Goal: Transaction & Acquisition: Purchase product/service

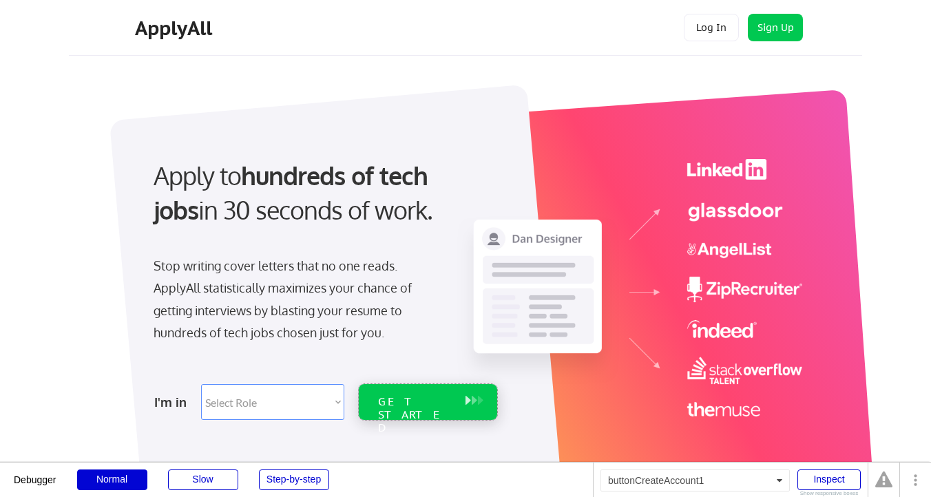
click at [431, 410] on div "GET STARTED" at bounding box center [414, 402] width 87 height 36
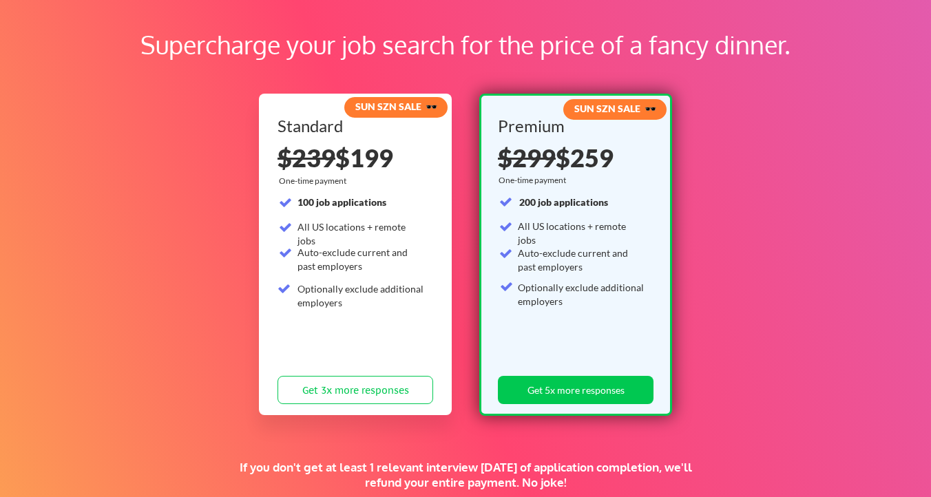
scroll to position [70, 0]
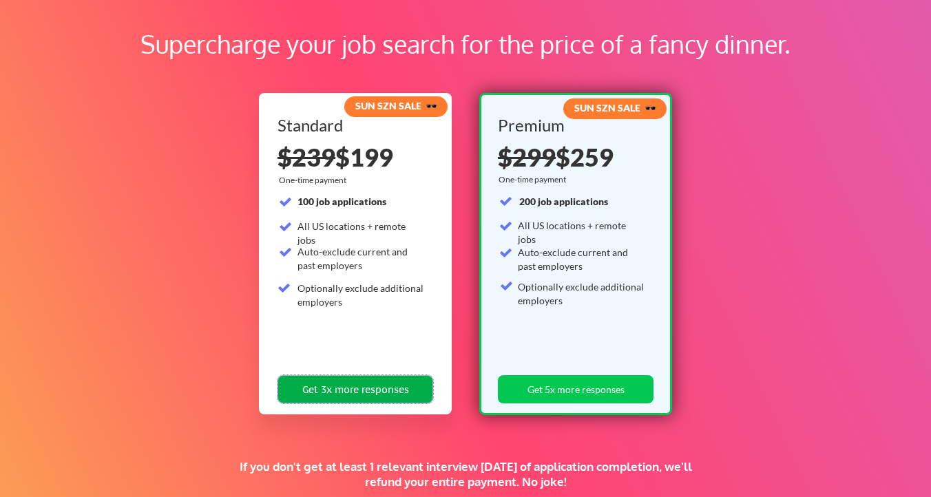
click at [397, 386] on button "Get 3x more responses" at bounding box center [355, 389] width 156 height 28
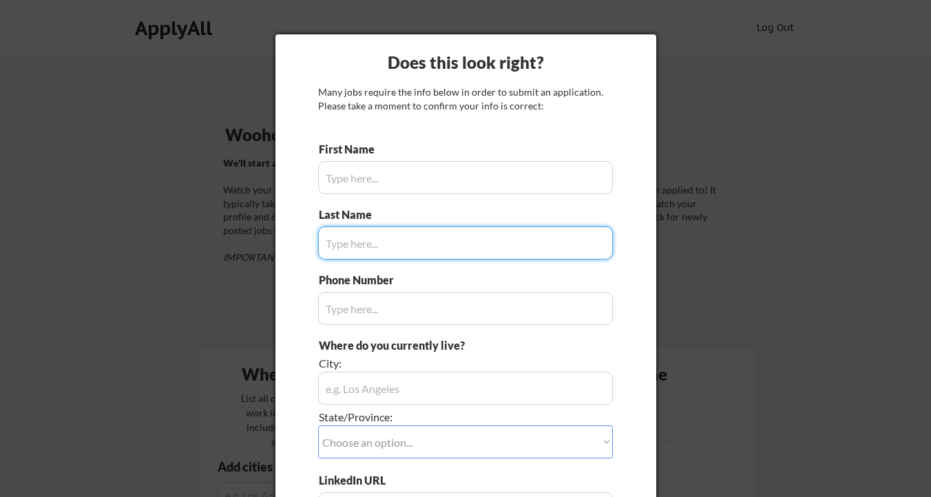
click at [719, 72] on div at bounding box center [465, 248] width 931 height 497
click at [503, 177] on input "input" at bounding box center [465, 177] width 295 height 33
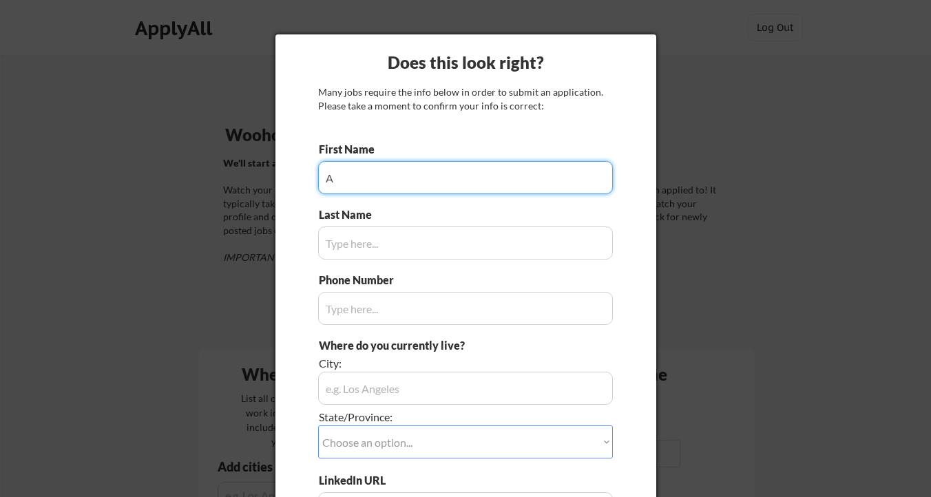
type input "A"
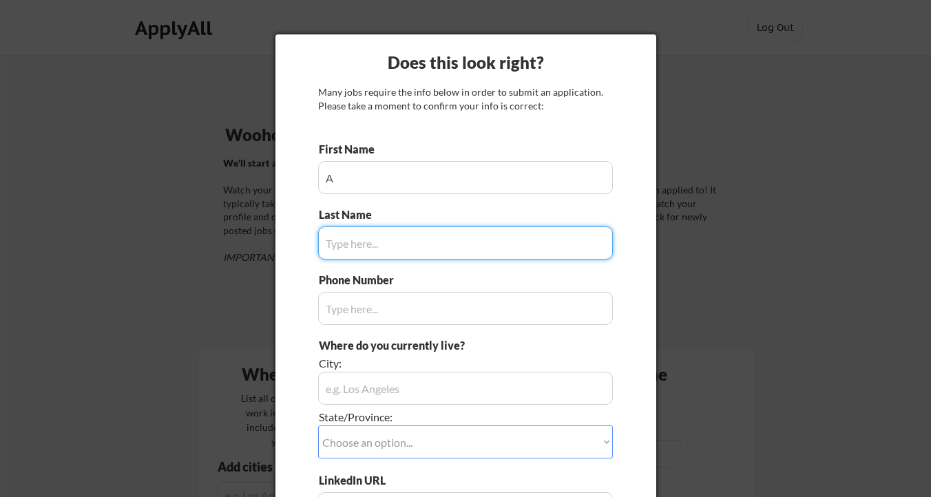
click at [426, 243] on input "input" at bounding box center [465, 243] width 295 height 33
type input "B"
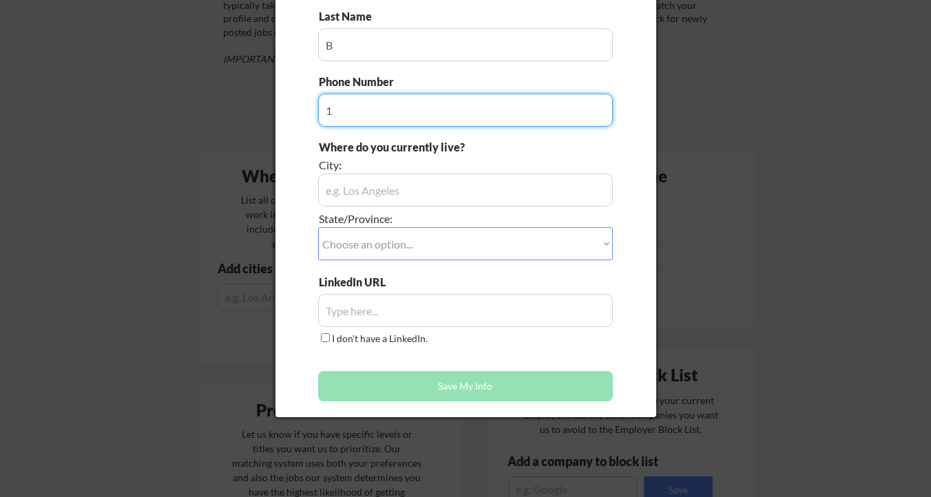
type input "1"
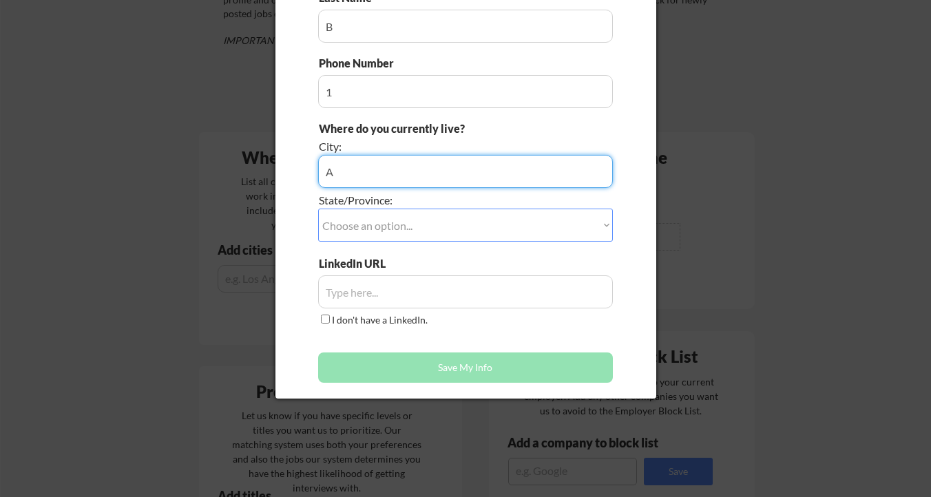
type input "A"
click at [397, 230] on select "Choose an option... Other/Not Applicable Alabama Alaska Alberta Arizona Arkansa…" at bounding box center [465, 225] width 295 height 33
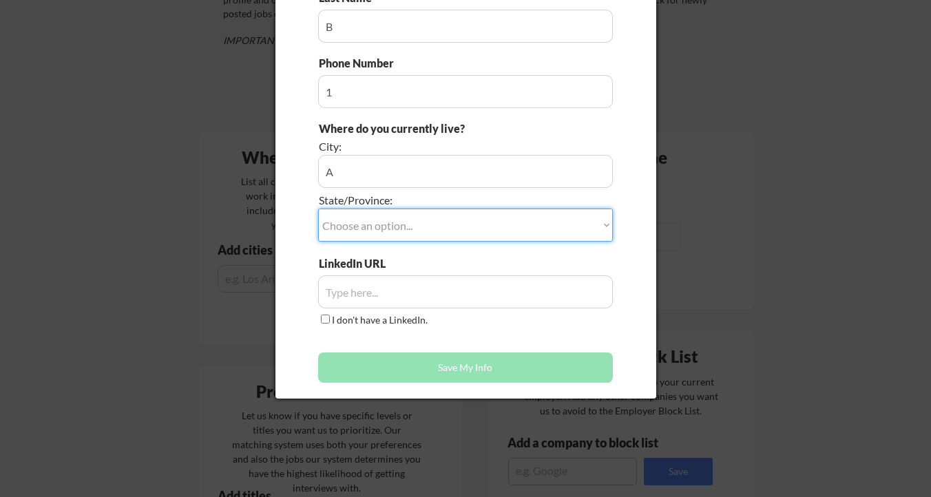
select select ""Other/Not Applicable""
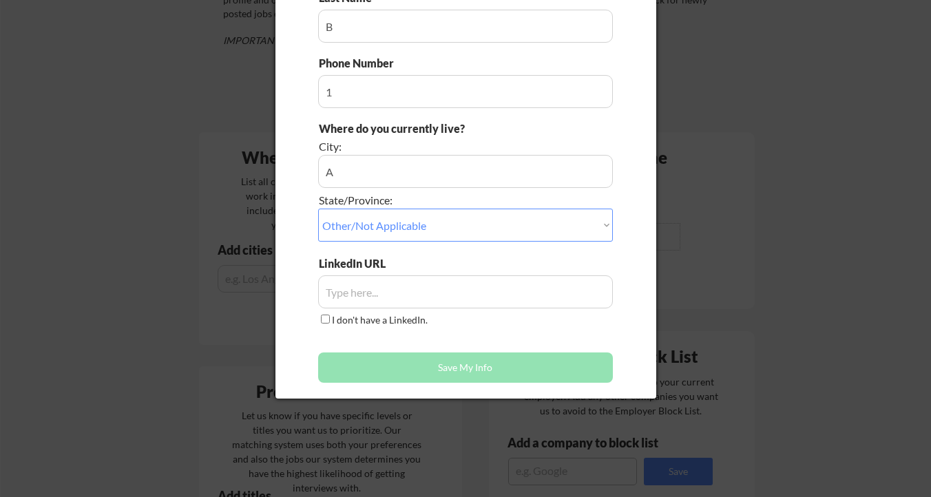
click at [384, 290] on input "input" at bounding box center [465, 291] width 295 height 33
click at [360, 331] on div "First Name Last Name Phone Number Where do you currently live? City: State/Prov…" at bounding box center [465, 157] width 295 height 465
click at [360, 324] on label "I don't have a LinkedIn." at bounding box center [380, 320] width 96 height 12
click at [330, 324] on input "I don't have a LinkedIn." at bounding box center [325, 319] width 9 height 9
checkbox input "true"
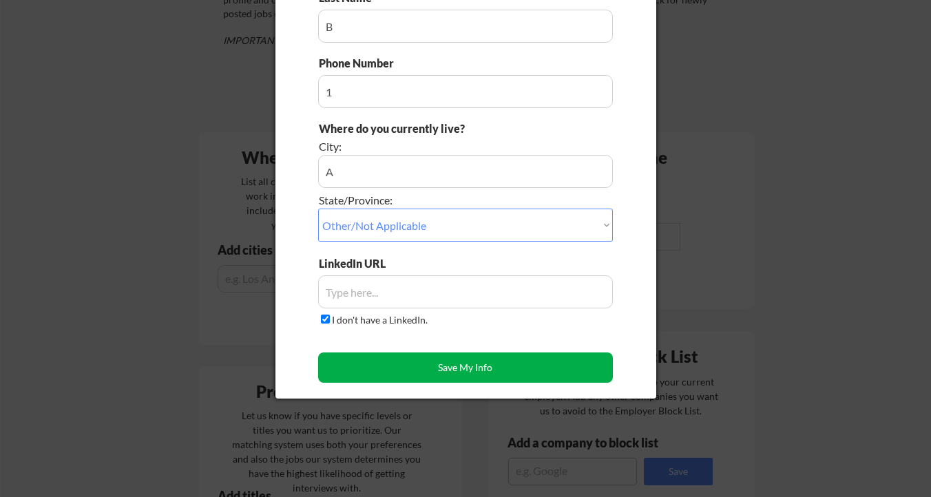
click at [377, 366] on button "Save My Info" at bounding box center [465, 368] width 295 height 30
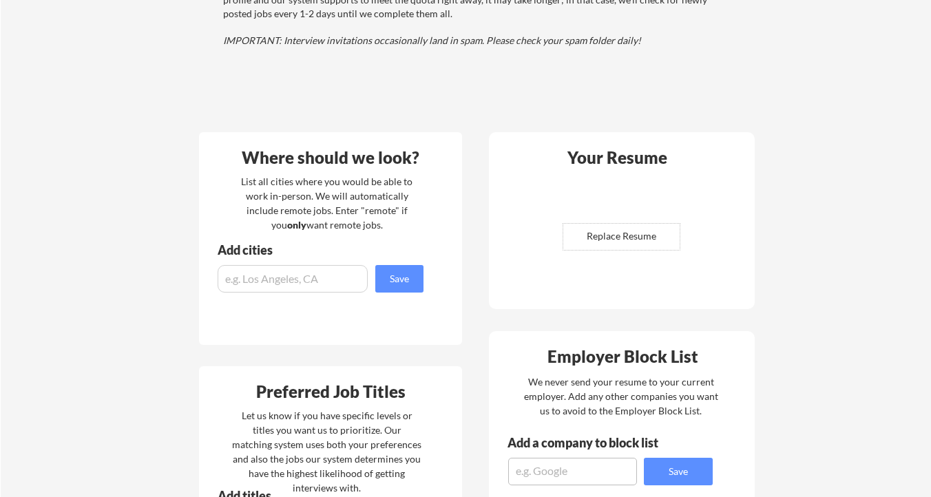
scroll to position [0, 0]
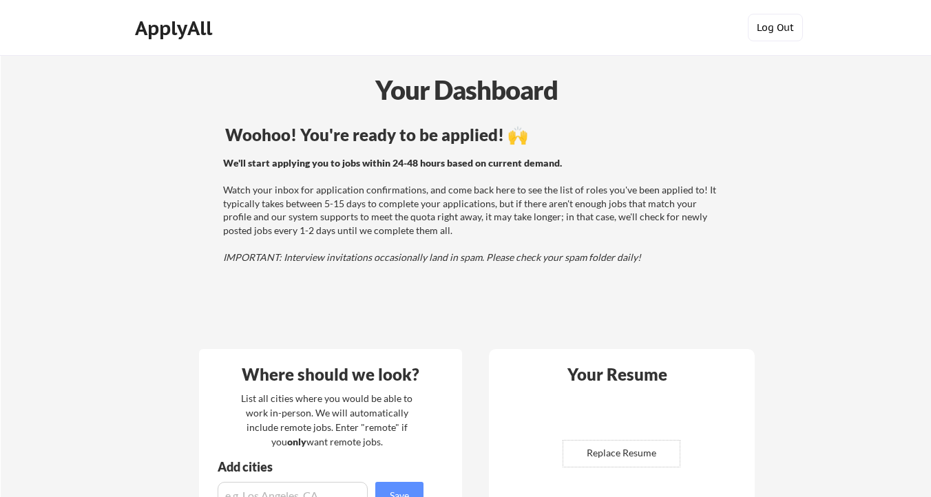
click at [782, 24] on button "Log Out" at bounding box center [775, 28] width 55 height 28
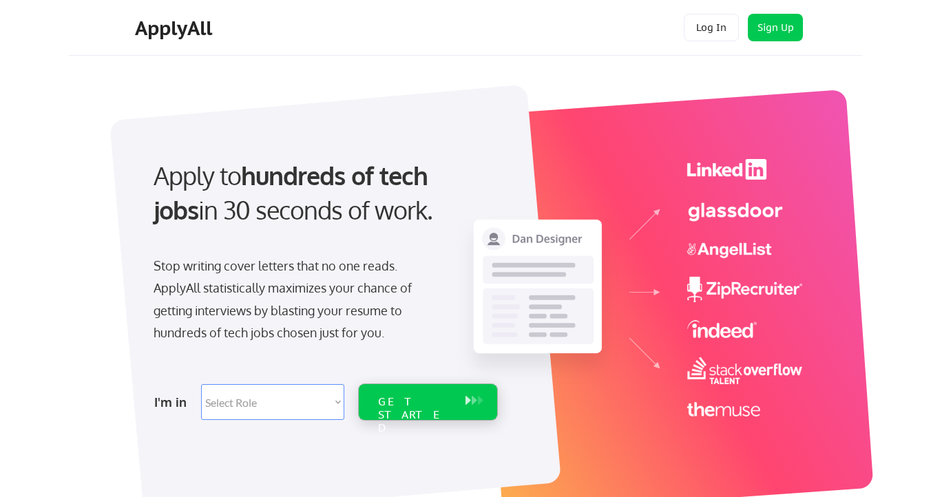
click at [428, 400] on div "GET STARTED" at bounding box center [415, 415] width 74 height 40
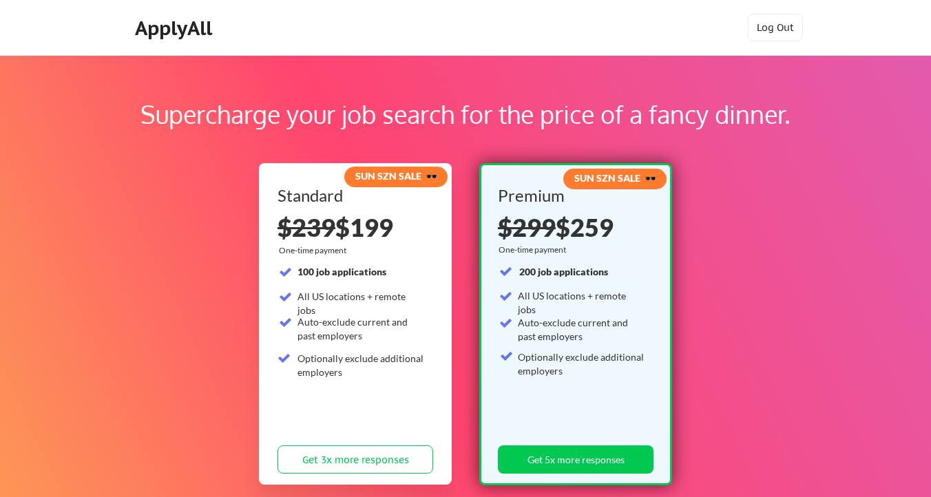
click at [484, 388] on div "SUN SZN SALE 🕶️ Premium $299 $259 One-time payment 200 job applications All US …" at bounding box center [575, 324] width 193 height 322
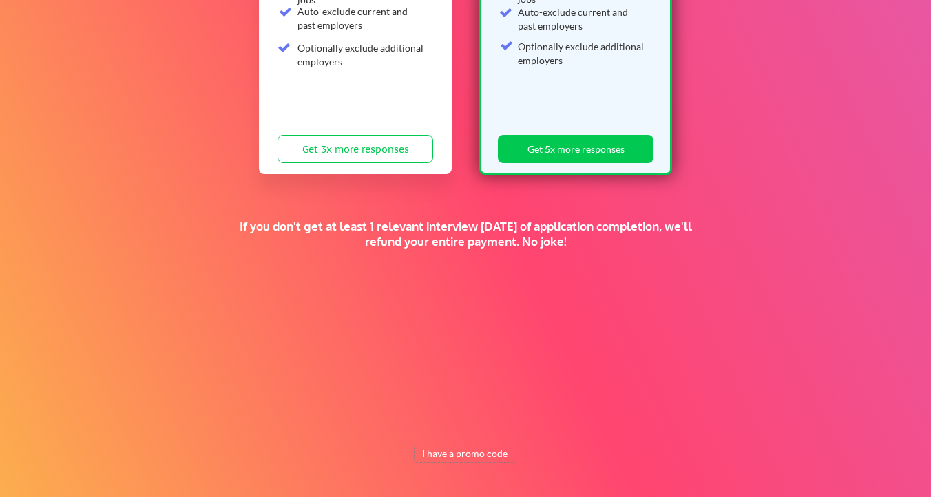
click at [457, 454] on button "I have a promo code" at bounding box center [464, 453] width 101 height 17
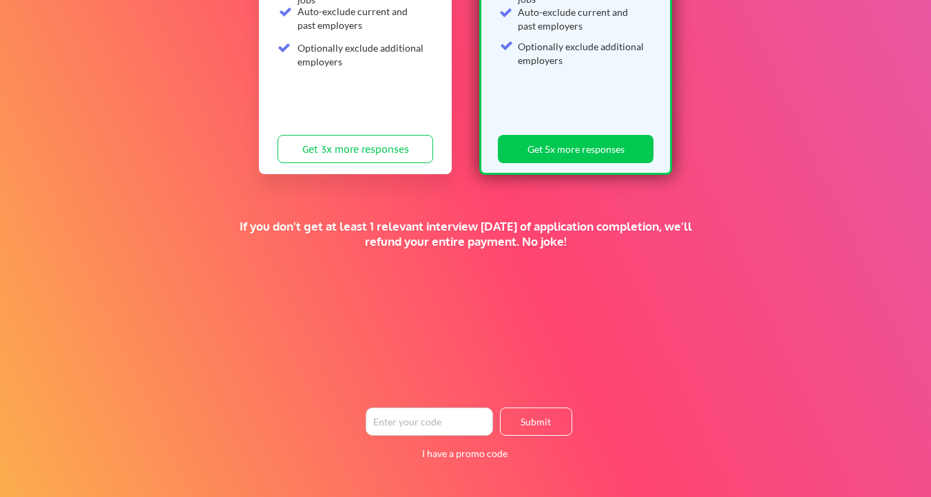
click at [456, 424] on input "input" at bounding box center [429, 422] width 127 height 28
paste input "supertopsecret"
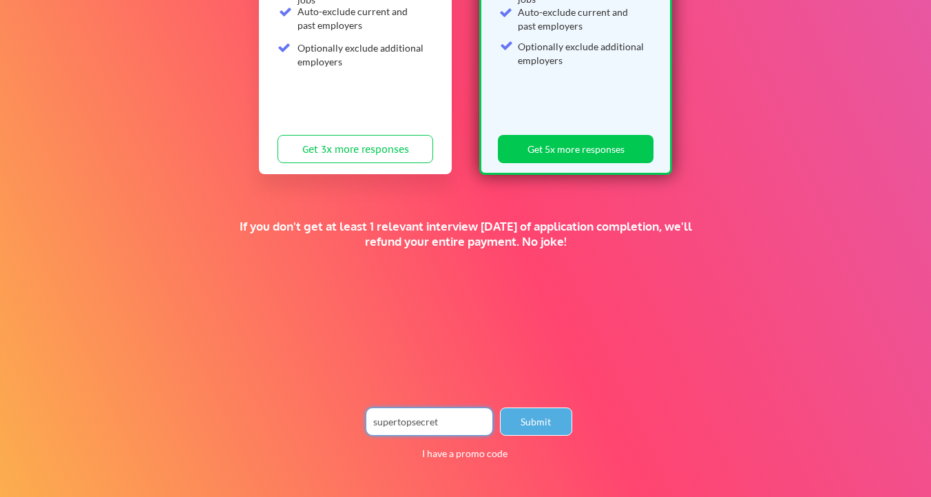
click at [532, 426] on button "Submit" at bounding box center [536, 422] width 72 height 28
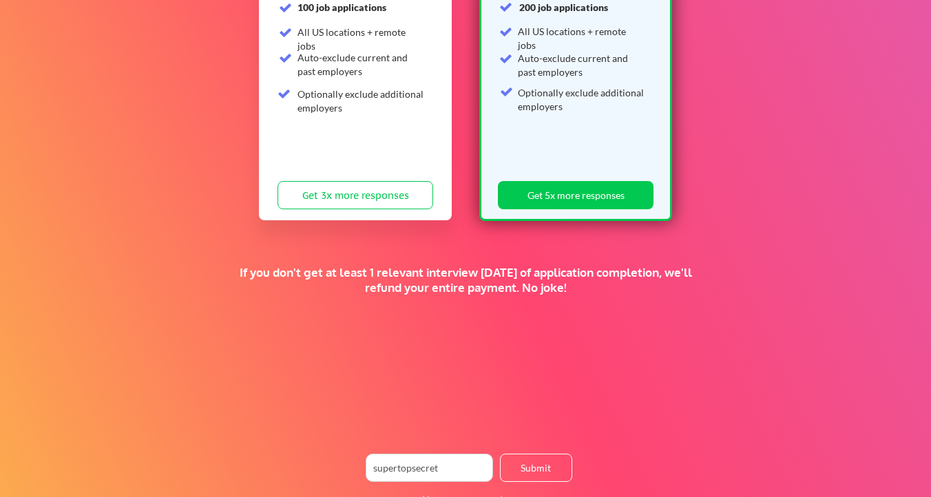
scroll to position [265, 0]
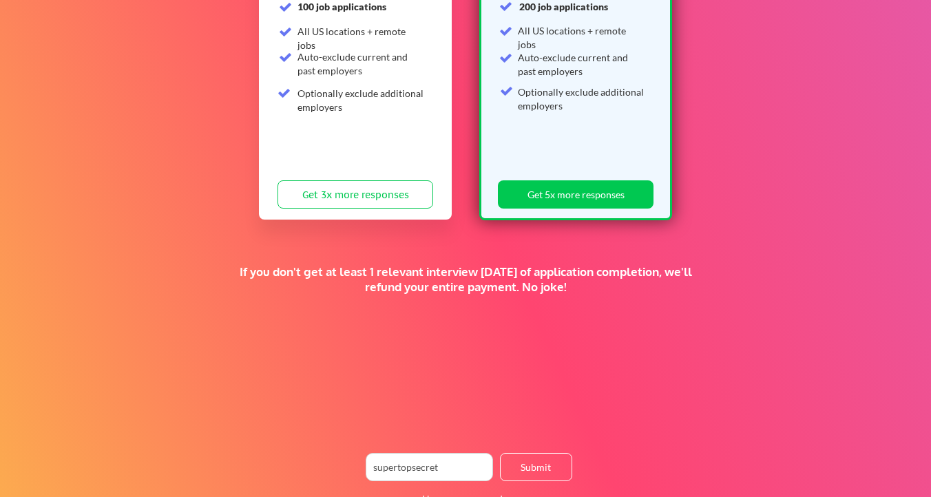
click at [459, 461] on input "input" at bounding box center [429, 467] width 127 height 28
paste input "norman"
type input "norman"
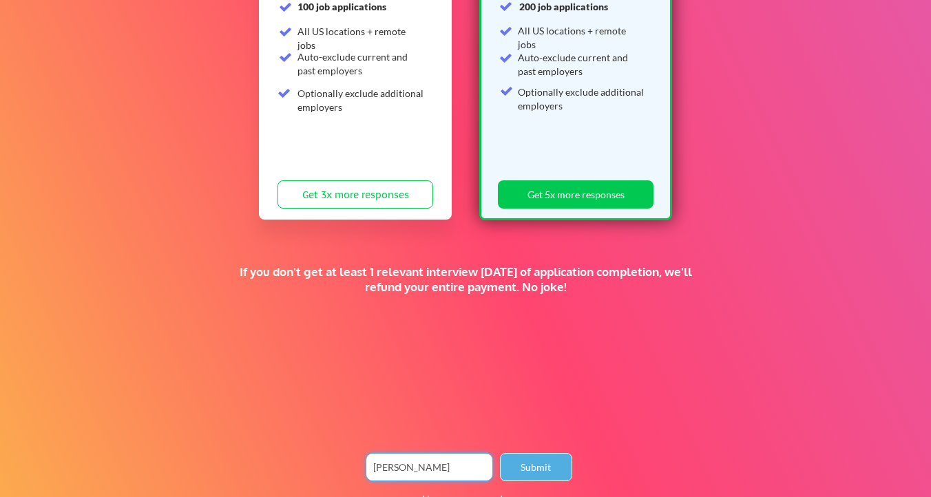
click at [531, 464] on button "Submit" at bounding box center [536, 467] width 72 height 28
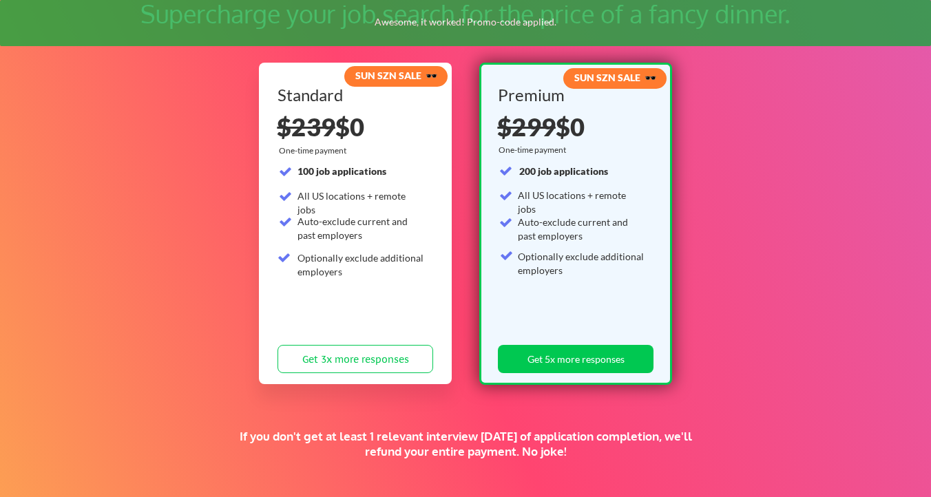
scroll to position [96, 0]
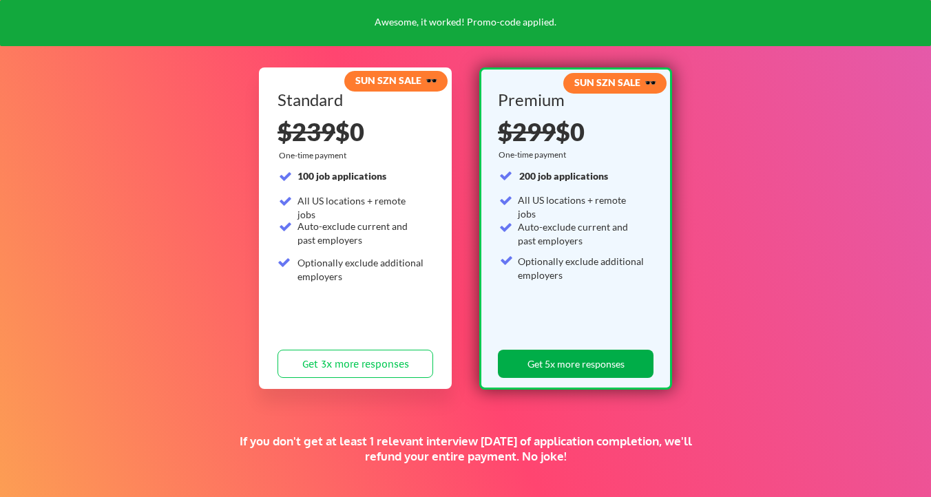
click at [529, 374] on button "Get 5x more responses" at bounding box center [576, 364] width 156 height 28
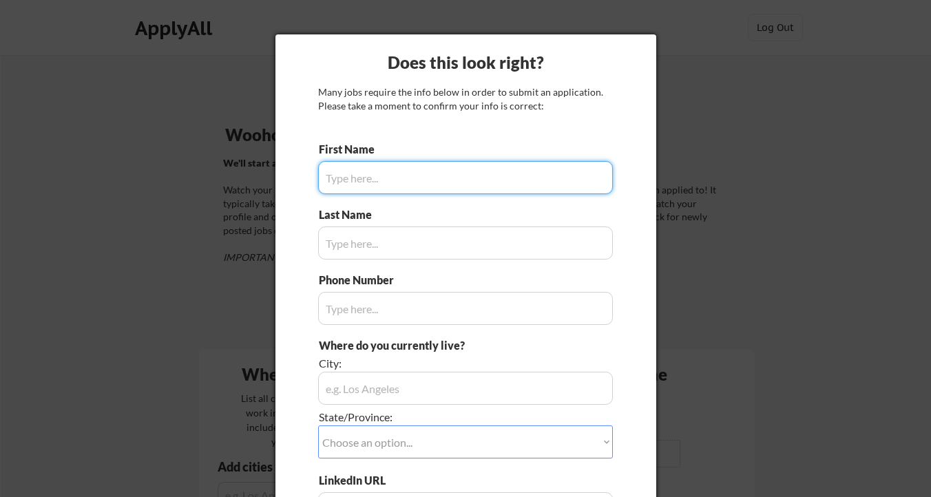
click at [374, 185] on input "input" at bounding box center [465, 177] width 295 height 33
type input "A"
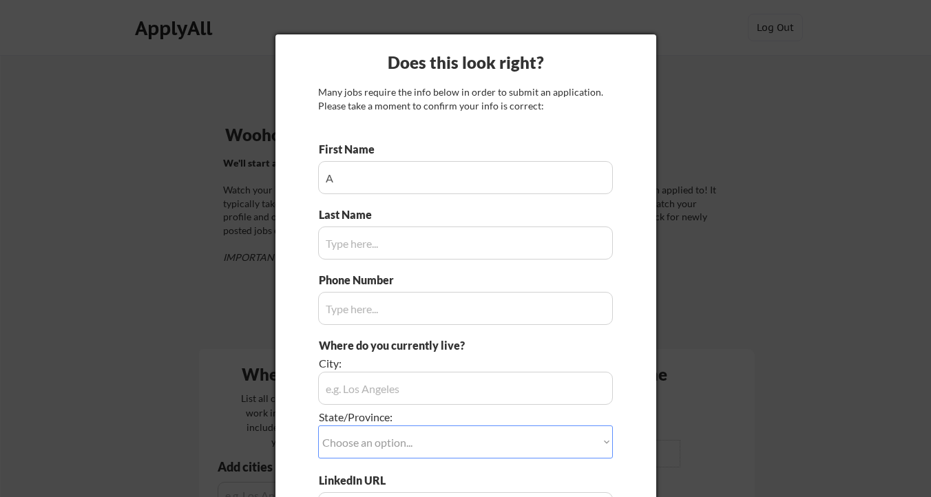
click at [342, 251] on input "input" at bounding box center [465, 243] width 295 height 33
type input "B"
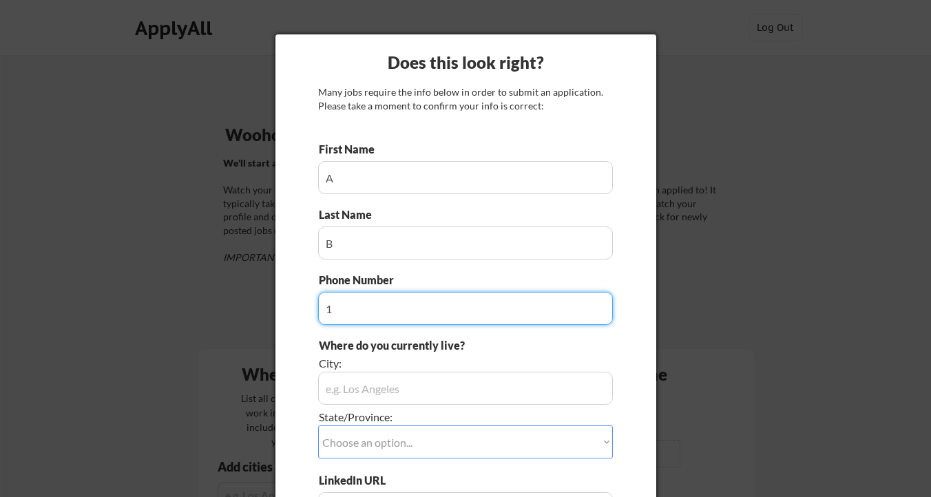
type input "1"
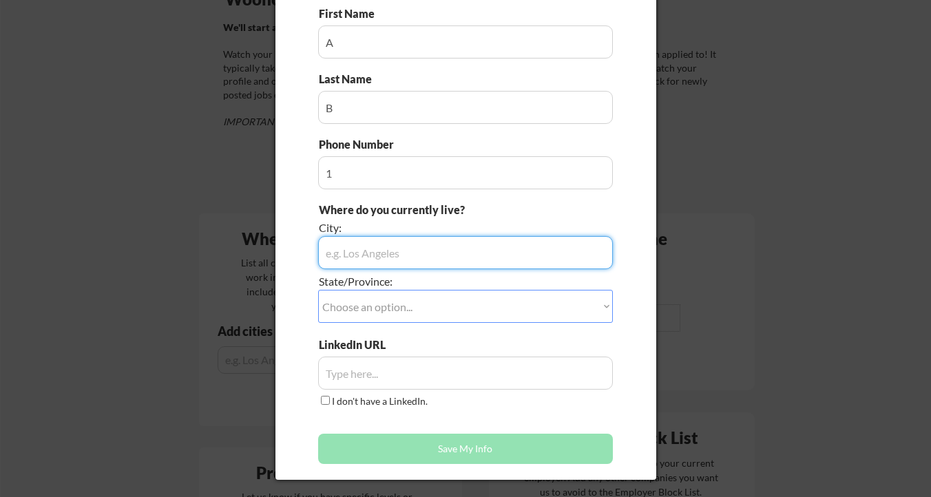
scroll to position [136, 0]
type input "A"
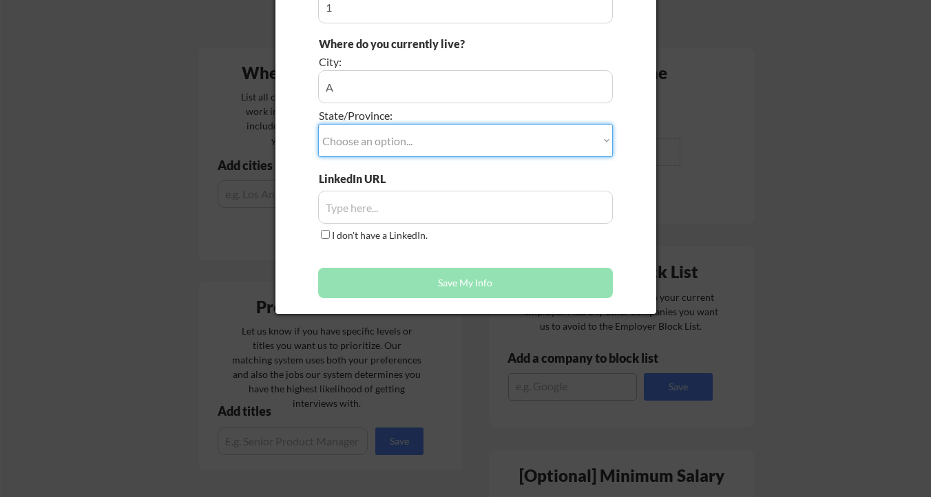
scroll to position [0, 0]
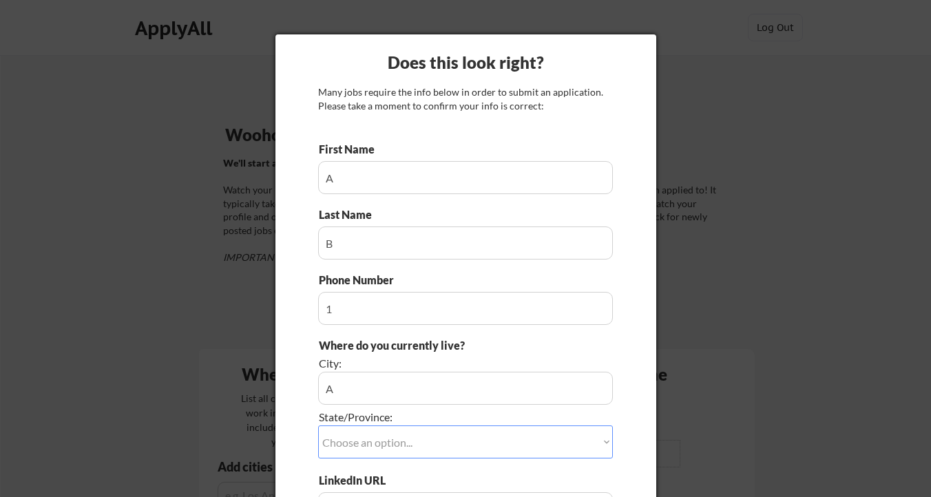
click at [712, 98] on div at bounding box center [465, 248] width 931 height 497
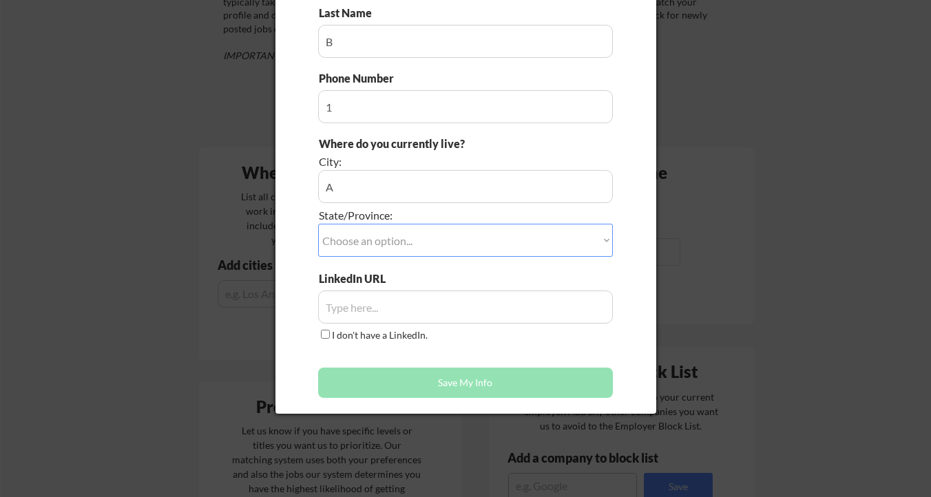
scroll to position [204, 0]
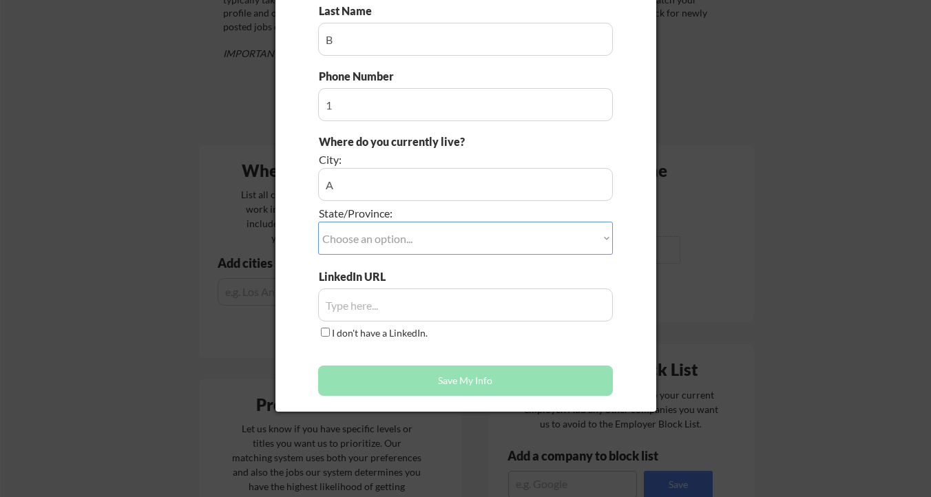
click at [459, 231] on select "Choose an option... Other/Not Applicable Alabama Alaska Alberta Arizona Arkansa…" at bounding box center [465, 238] width 295 height 33
select select ""Alabama""
click at [432, 315] on input "input" at bounding box center [465, 304] width 295 height 33
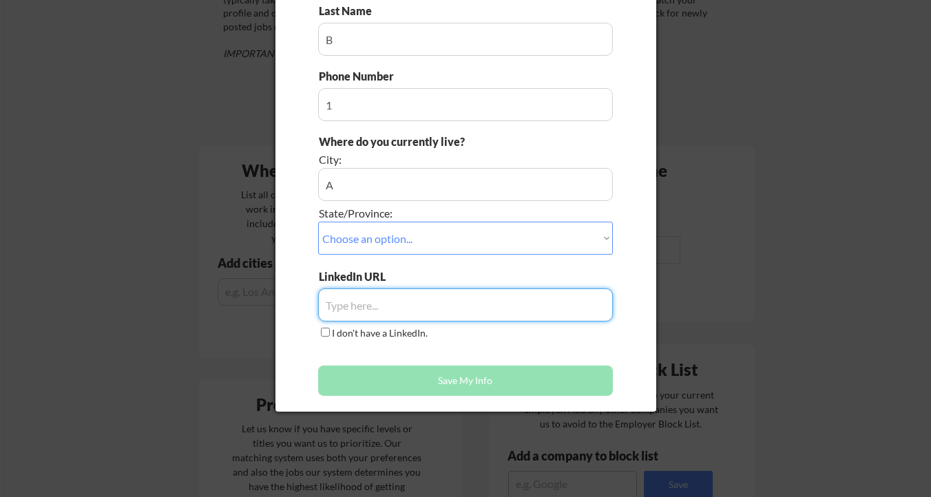
click at [406, 336] on label "I don't have a LinkedIn." at bounding box center [380, 333] width 96 height 12
click at [330, 336] on input "I don't have a LinkedIn." at bounding box center [325, 332] width 9 height 9
checkbox input "true"
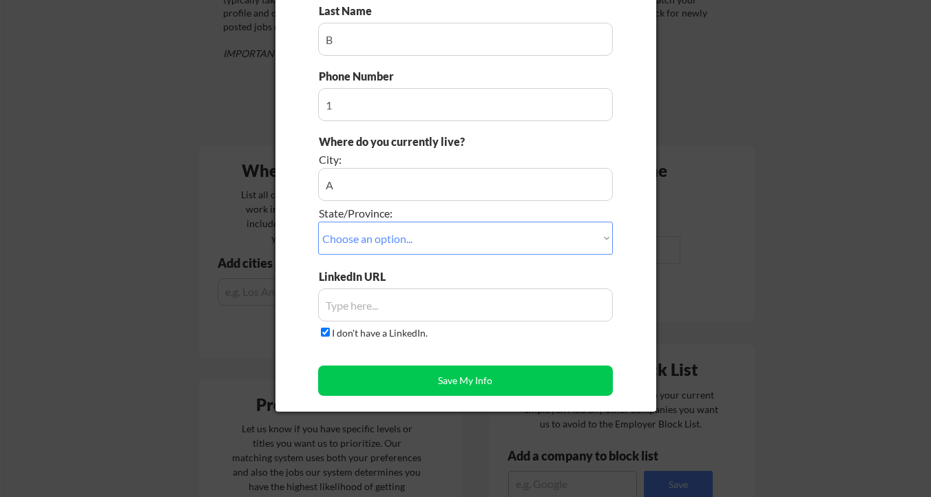
click at [406, 388] on button "Save My Info" at bounding box center [465, 381] width 295 height 30
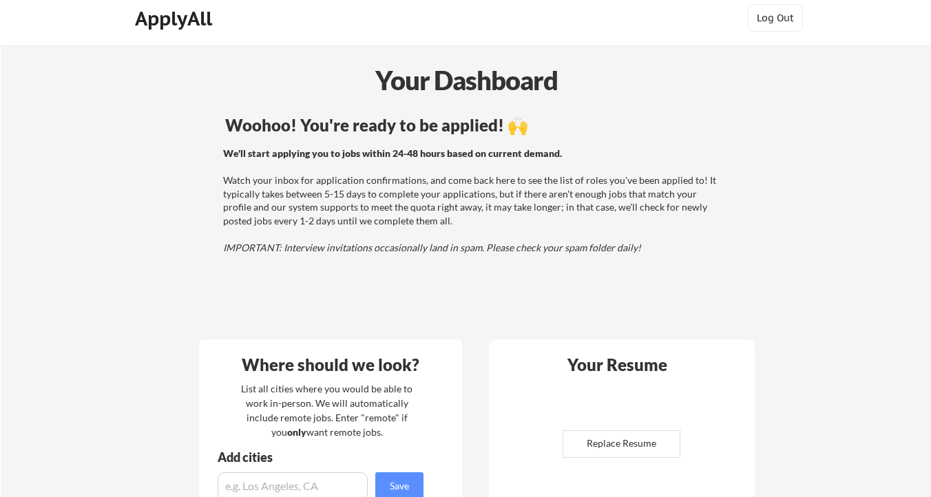
scroll to position [0, 0]
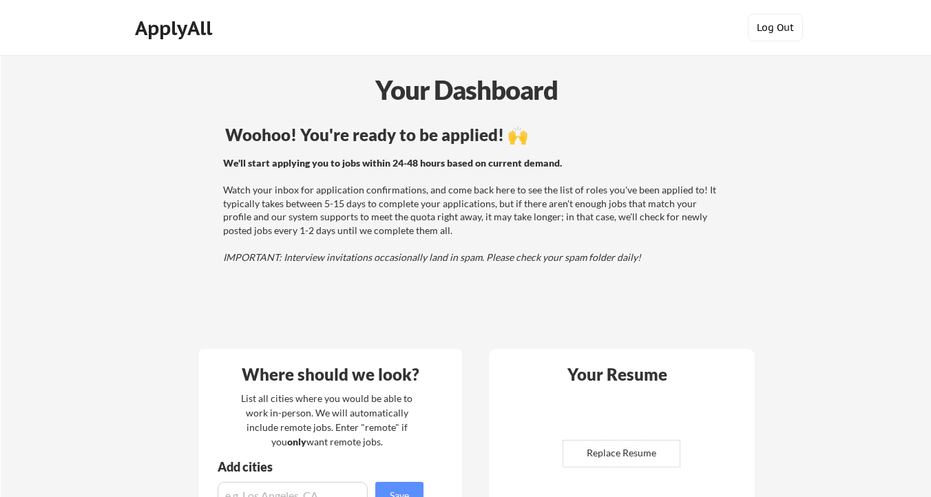
click at [776, 33] on button "Log Out" at bounding box center [775, 28] width 55 height 28
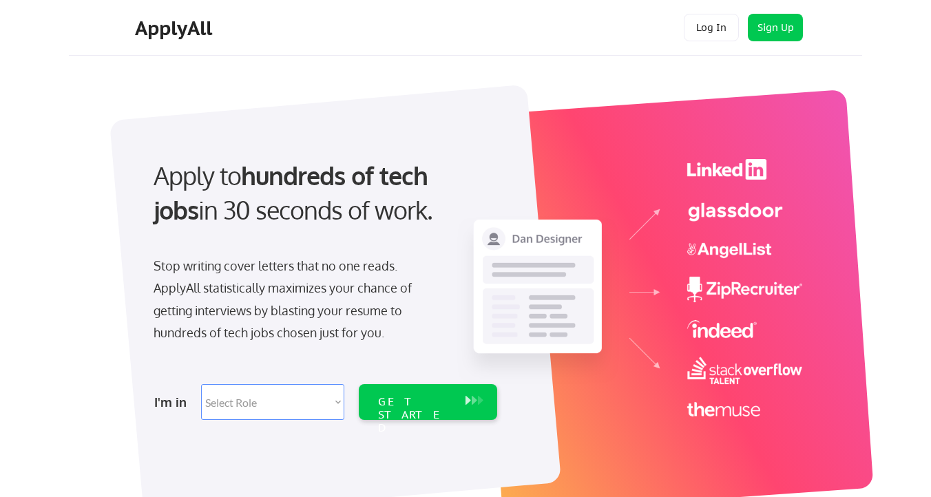
click at [417, 390] on div "GET STARTED" at bounding box center [414, 402] width 87 height 36
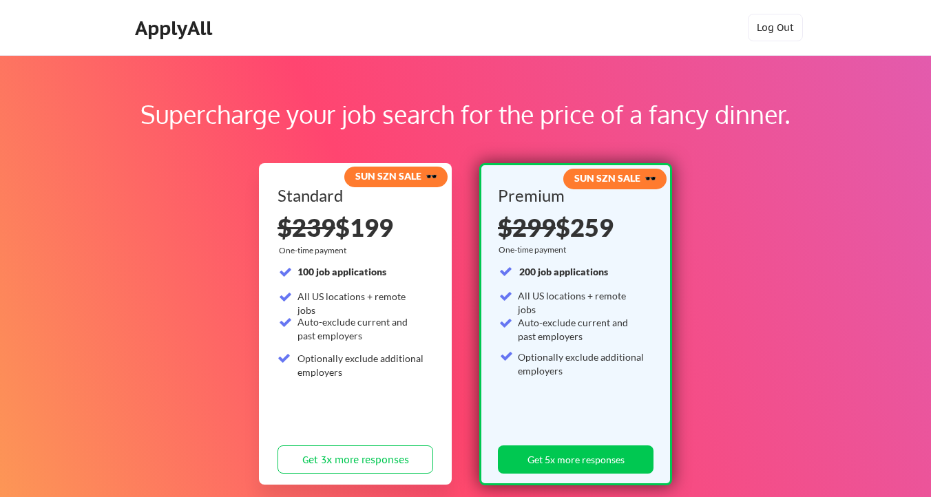
scroll to position [43, 0]
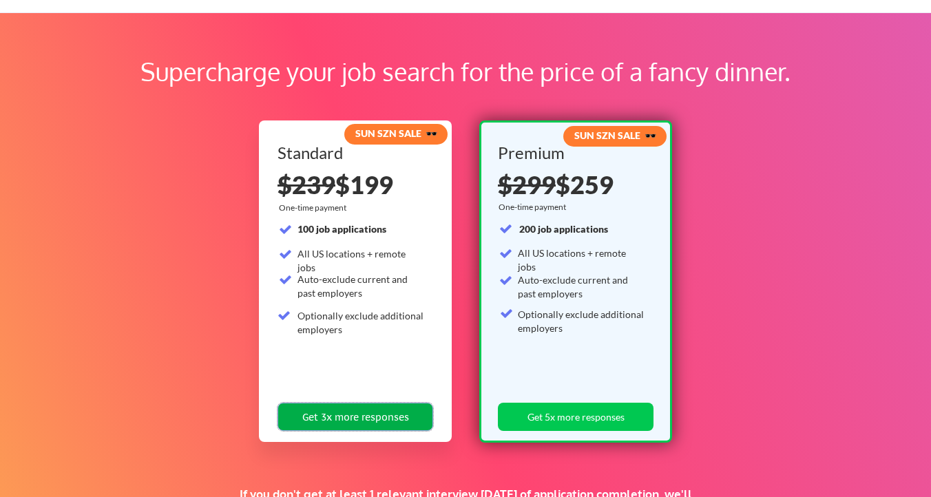
click at [389, 420] on button "Get 3x more responses" at bounding box center [355, 417] width 156 height 28
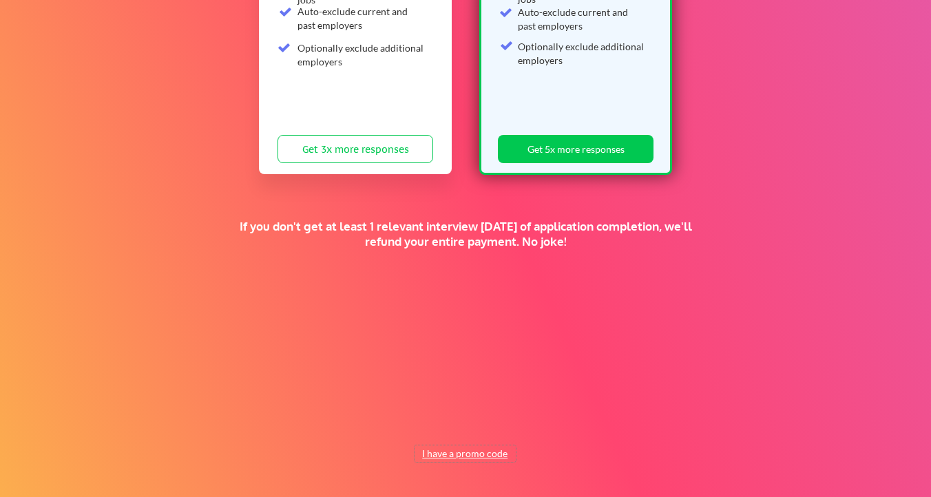
click at [461, 451] on button "I have a promo code" at bounding box center [464, 453] width 101 height 17
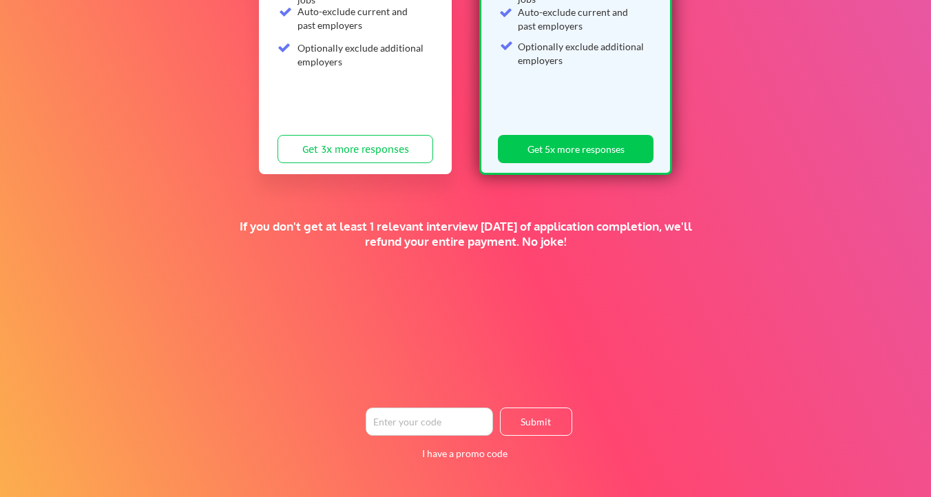
click at [454, 423] on input "input" at bounding box center [429, 422] width 127 height 28
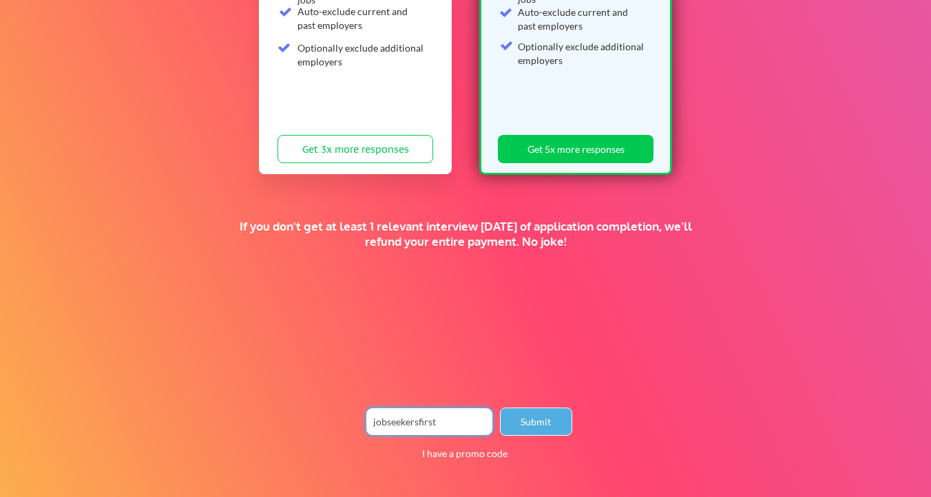
type input "jobseekersfirst"
click at [549, 422] on button "Submit" at bounding box center [536, 422] width 72 height 28
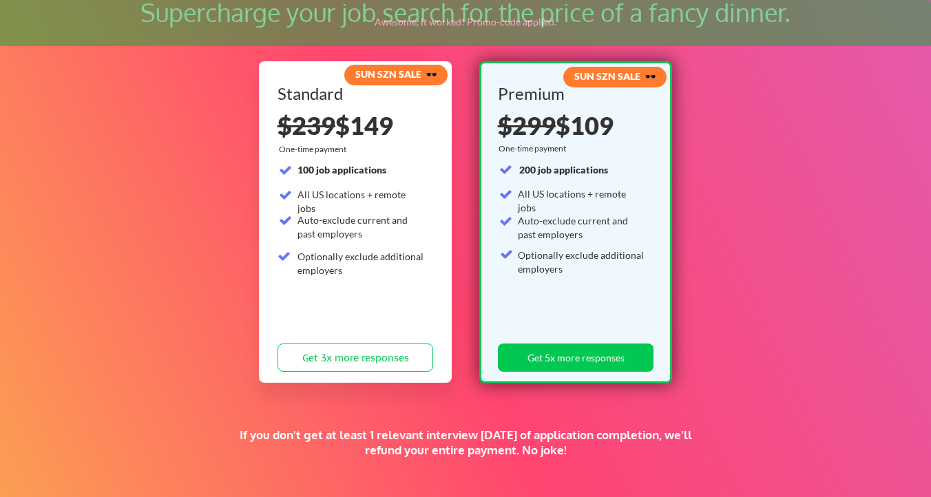
scroll to position [96, 0]
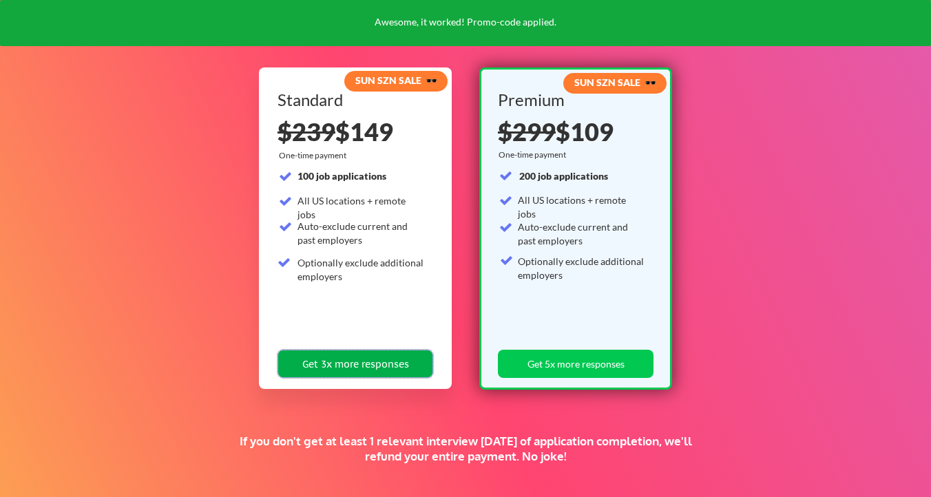
click at [414, 376] on button "Get 3x more responses" at bounding box center [355, 364] width 156 height 28
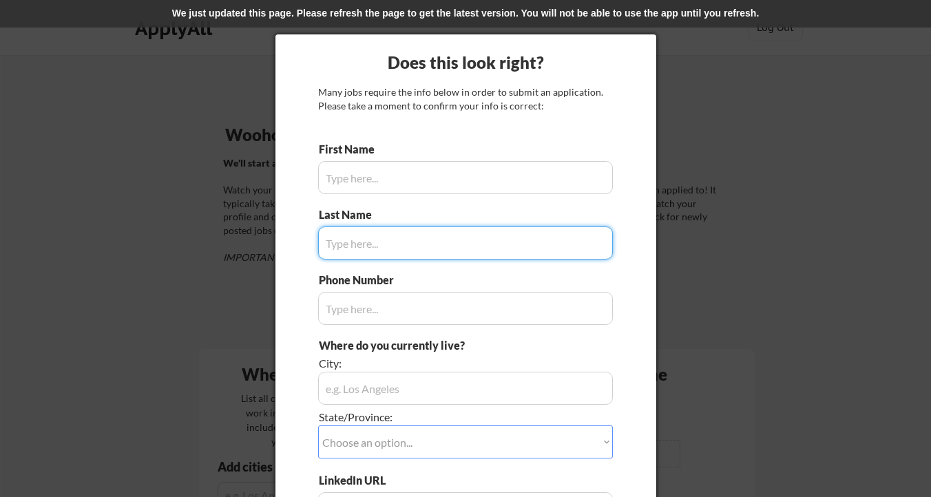
click at [454, 170] on input "input" at bounding box center [465, 177] width 295 height 33
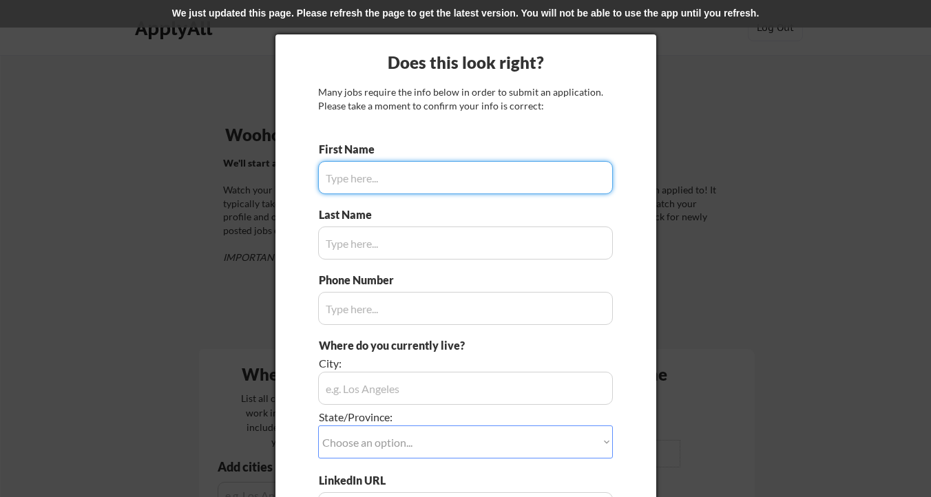
click at [418, 14] on div "We just updated this page. Please refresh the page to get the latest version. Y…" at bounding box center [465, 14] width 931 height 28
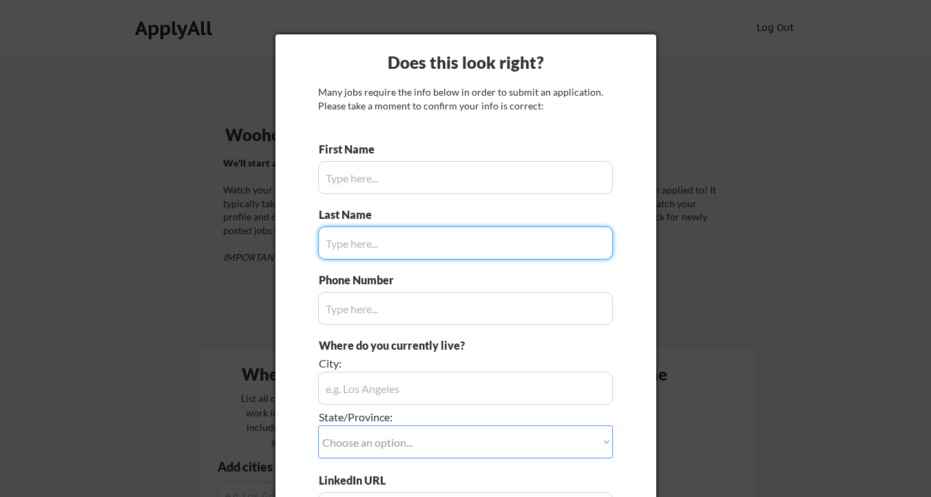
click at [450, 174] on input "input" at bounding box center [465, 177] width 295 height 33
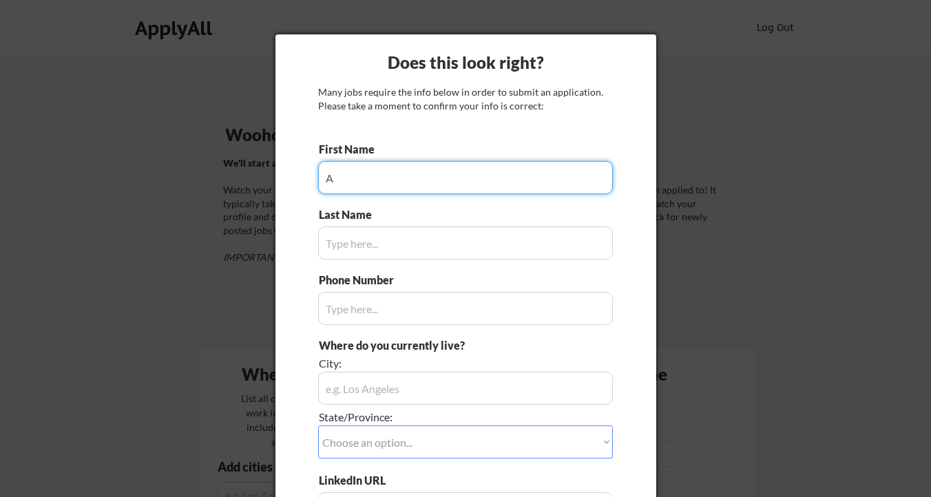
type input "A"
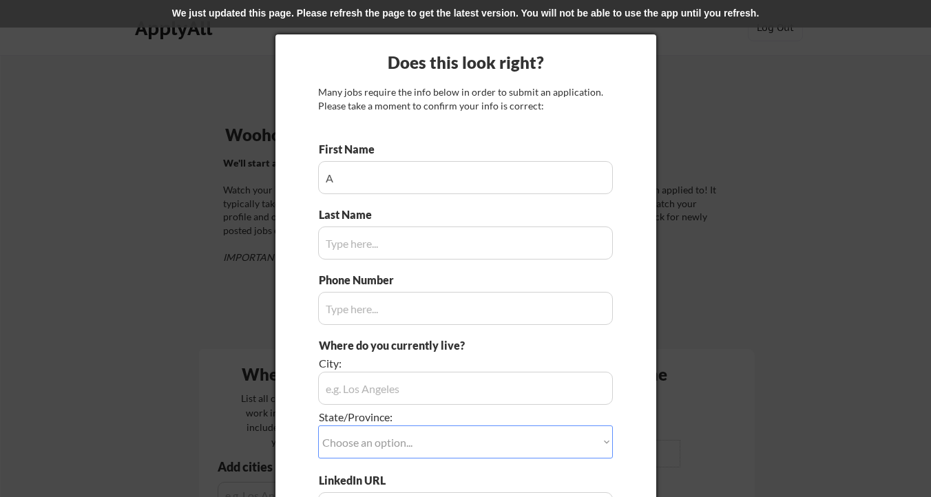
click at [450, 234] on input "input" at bounding box center [465, 243] width 295 height 33
type input "B"
click at [451, 19] on div "We just updated this page. Please refresh the page to get the latest version. Y…" at bounding box center [465, 14] width 931 height 28
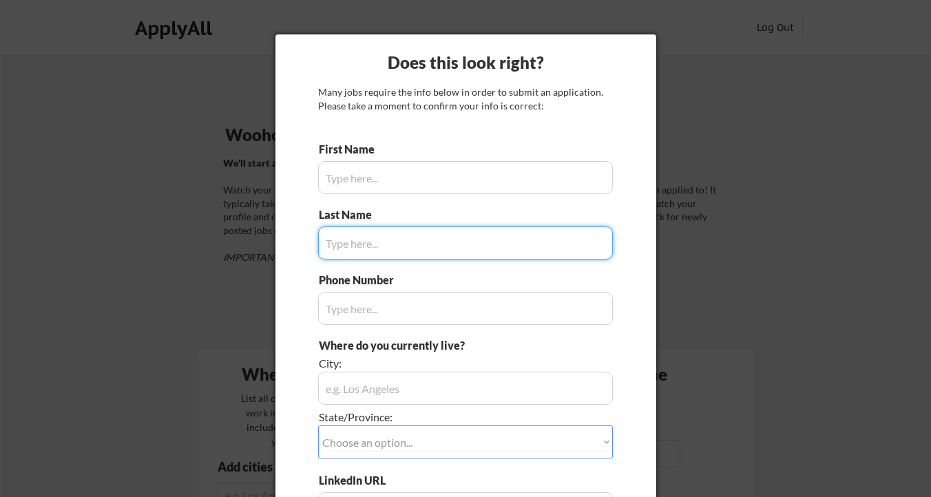
click at [441, 179] on input "input" at bounding box center [465, 177] width 295 height 33
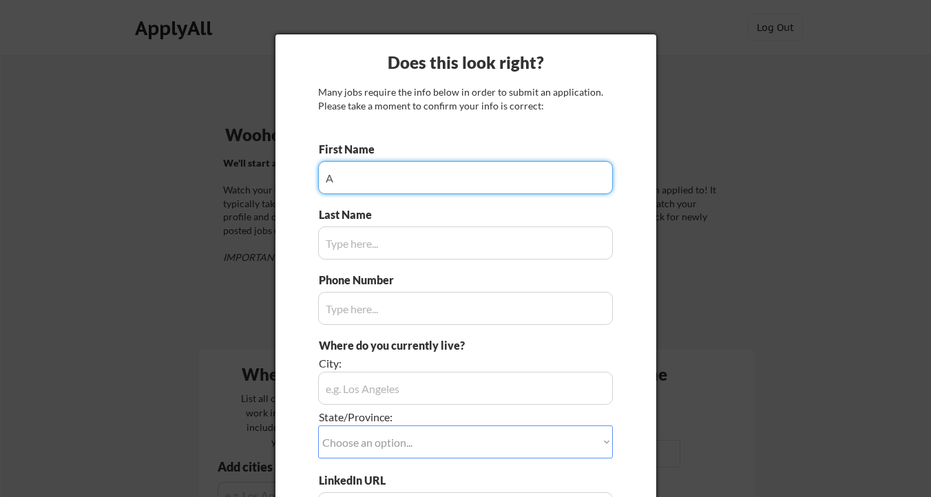
type input "A"
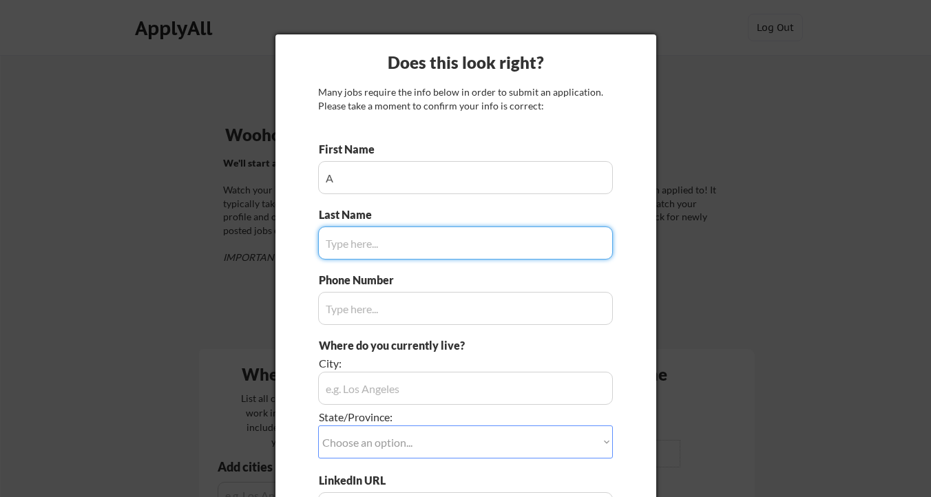
click at [412, 230] on input "input" at bounding box center [465, 243] width 295 height 33
type input "B"
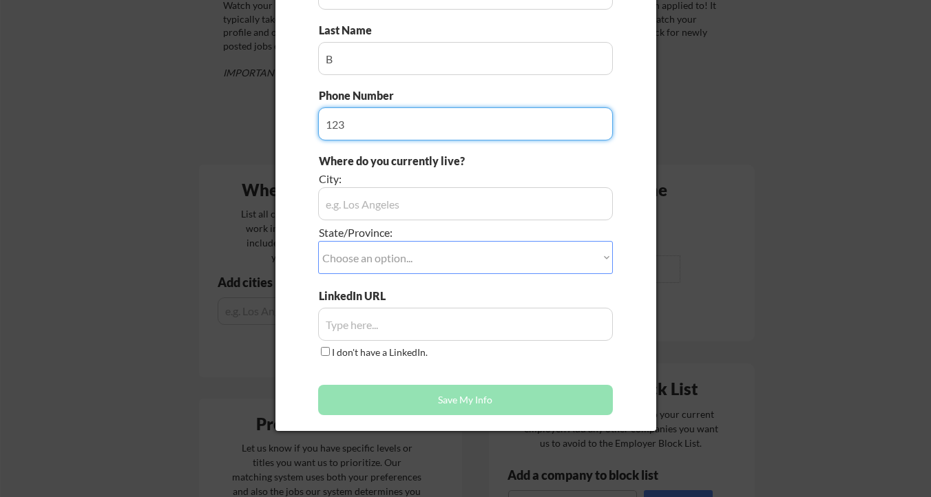
scroll to position [185, 0]
type input "123"
click at [384, 193] on input "input" at bounding box center [465, 203] width 295 height 33
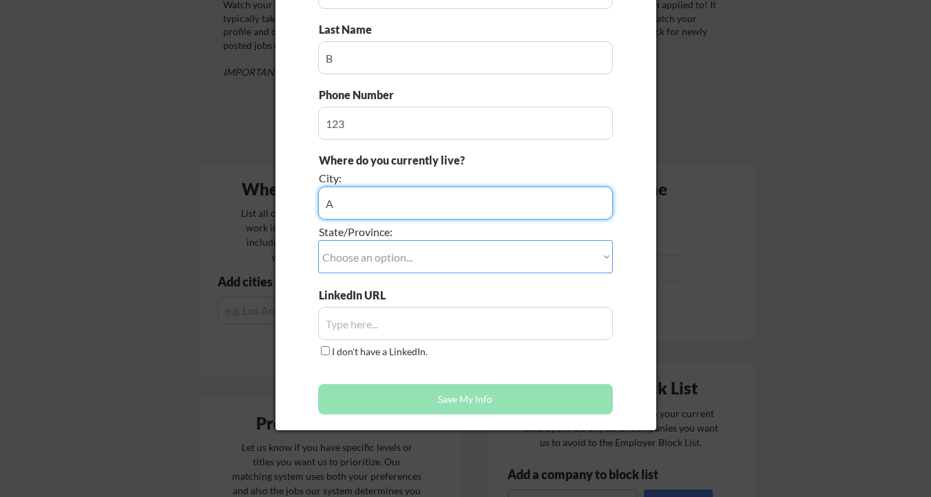
type input "A"
click at [377, 255] on select "Choose an option... Other/Not Applicable [US_STATE] [US_STATE] [GEOGRAPHIC_DATA…" at bounding box center [465, 256] width 295 height 33
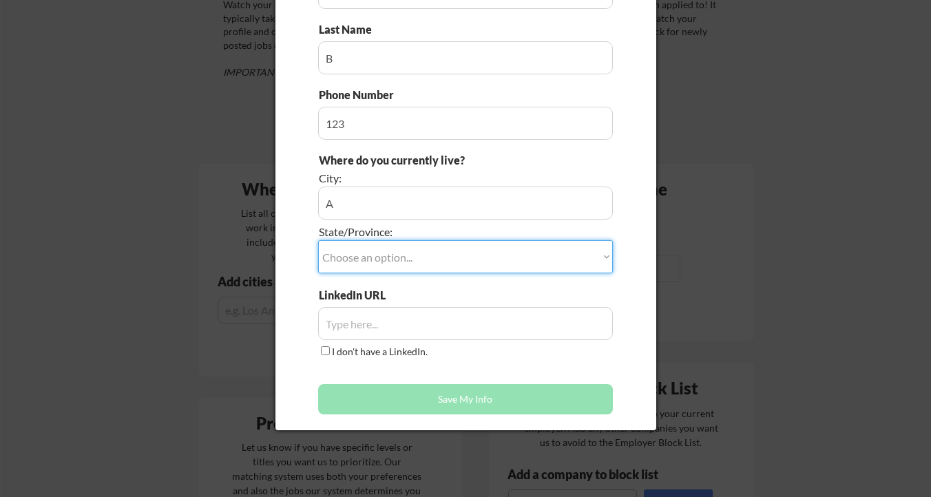
select select ""Alabama""
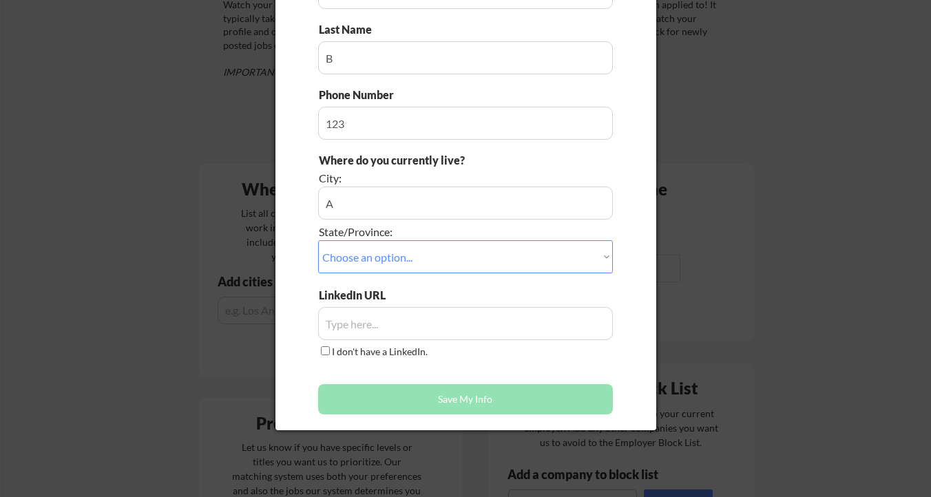
click at [353, 352] on label "I don't have a LinkedIn." at bounding box center [380, 352] width 96 height 12
click at [330, 352] on input "I don't have a LinkedIn." at bounding box center [325, 350] width 9 height 9
checkbox input "true"
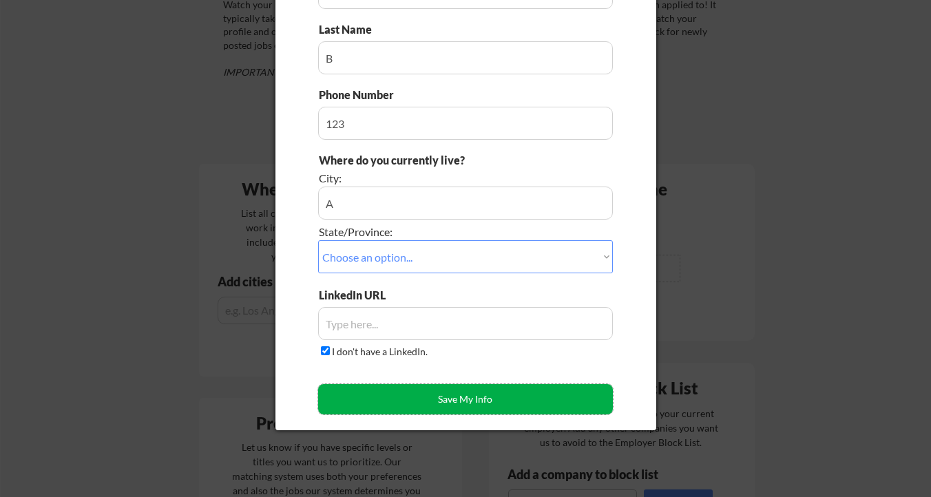
click at [360, 401] on button "Save My Info" at bounding box center [465, 399] width 295 height 30
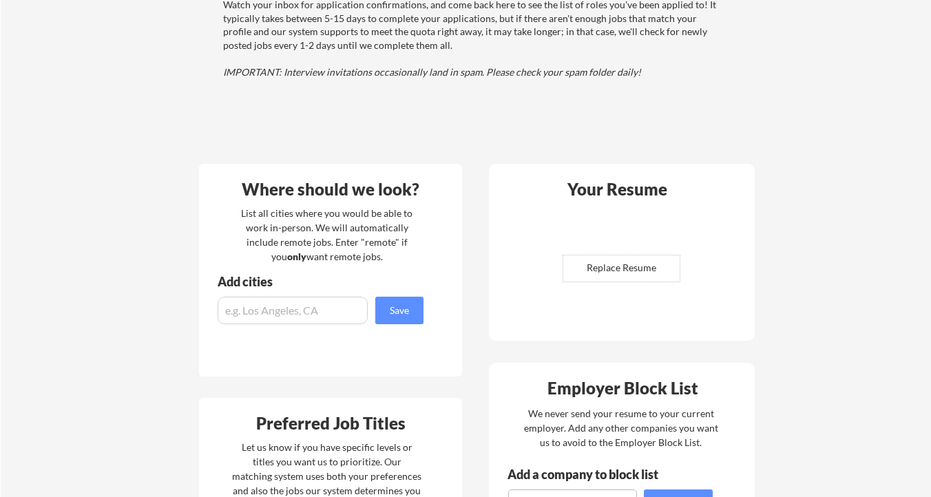
scroll to position [0, 0]
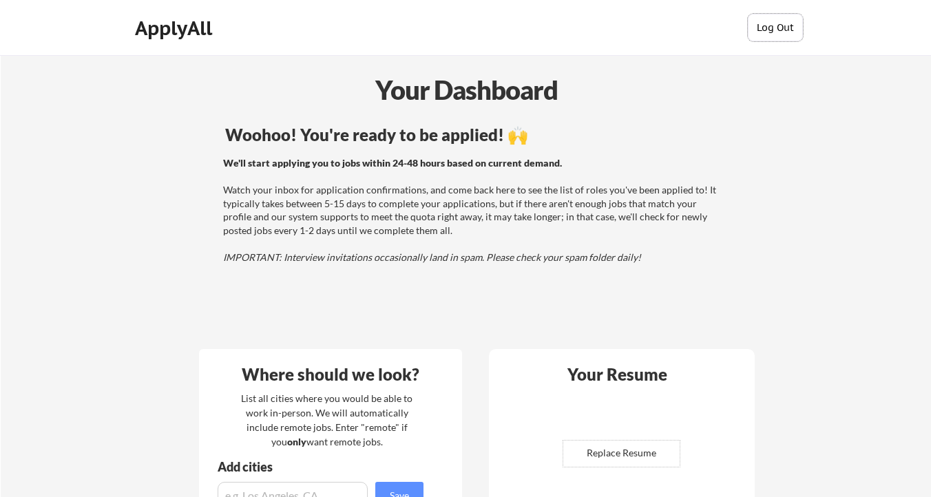
click at [773, 27] on button "Log Out" at bounding box center [775, 28] width 55 height 28
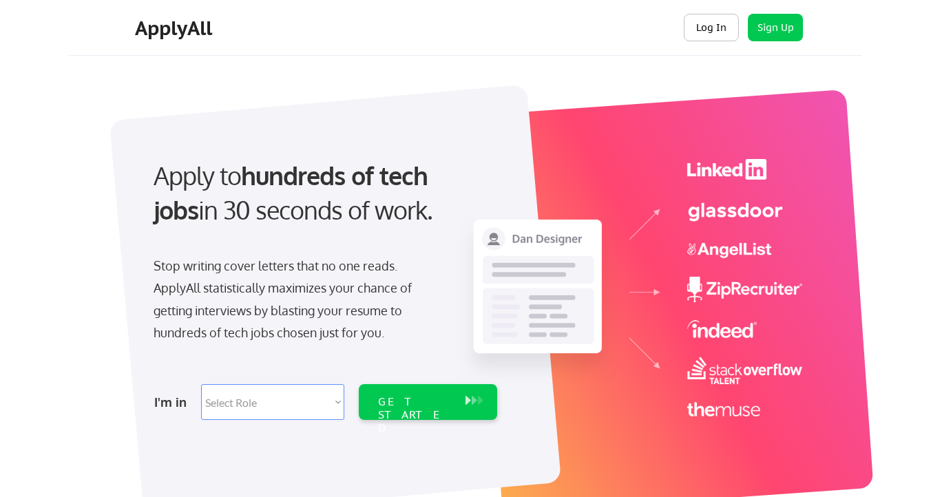
click at [705, 26] on button "Log In" at bounding box center [711, 28] width 55 height 28
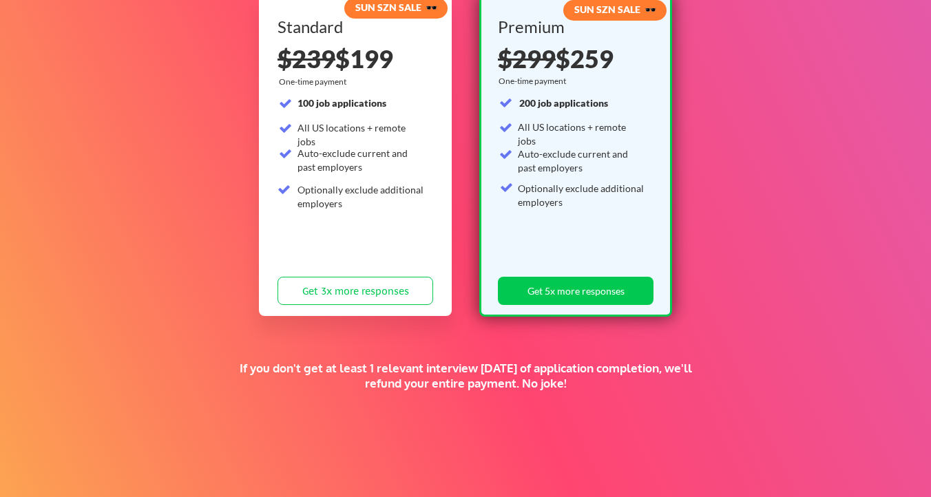
scroll to position [295, 0]
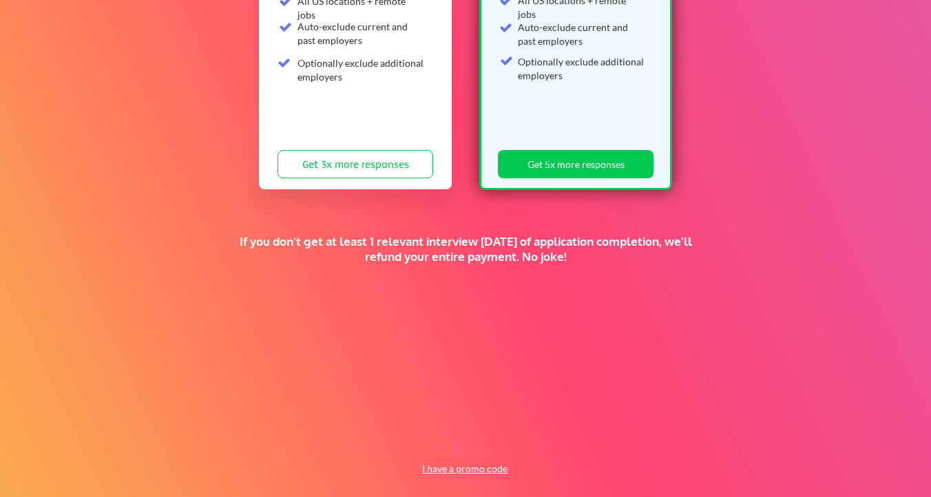
click at [450, 472] on button "I have a promo code" at bounding box center [464, 469] width 101 height 17
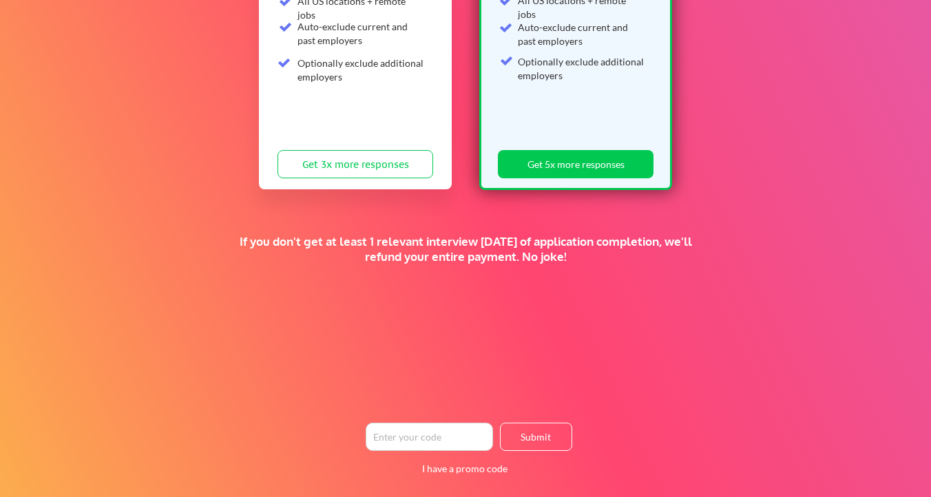
click at [469, 434] on input "input" at bounding box center [429, 437] width 127 height 28
paste input "[EMAIL_ADDRESS][DOMAIN_NAME]"
click at [454, 437] on input "input" at bounding box center [429, 437] width 127 height 28
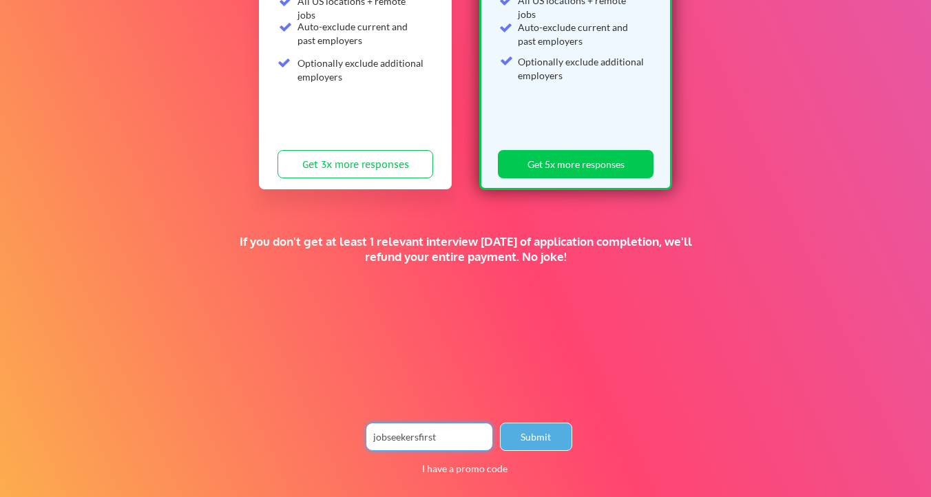
type input "jobseekersfirst"
click at [544, 428] on button "Submit" at bounding box center [536, 437] width 72 height 28
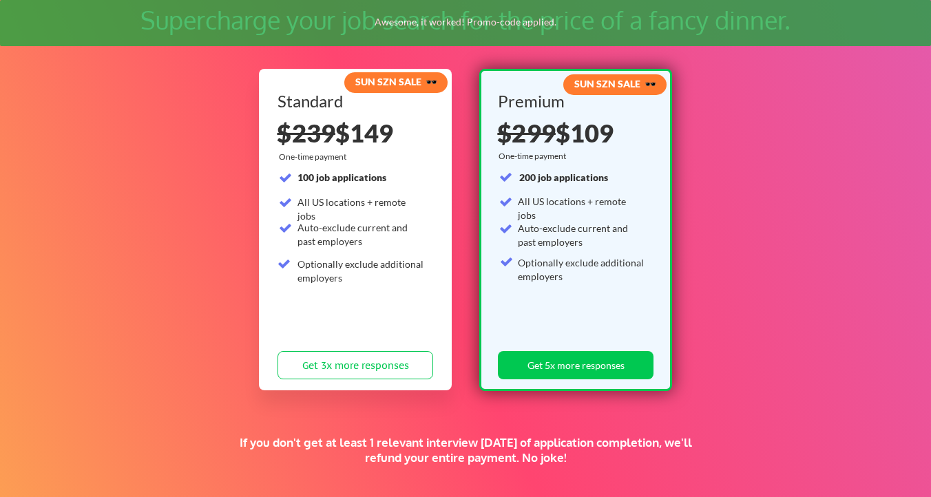
scroll to position [96, 0]
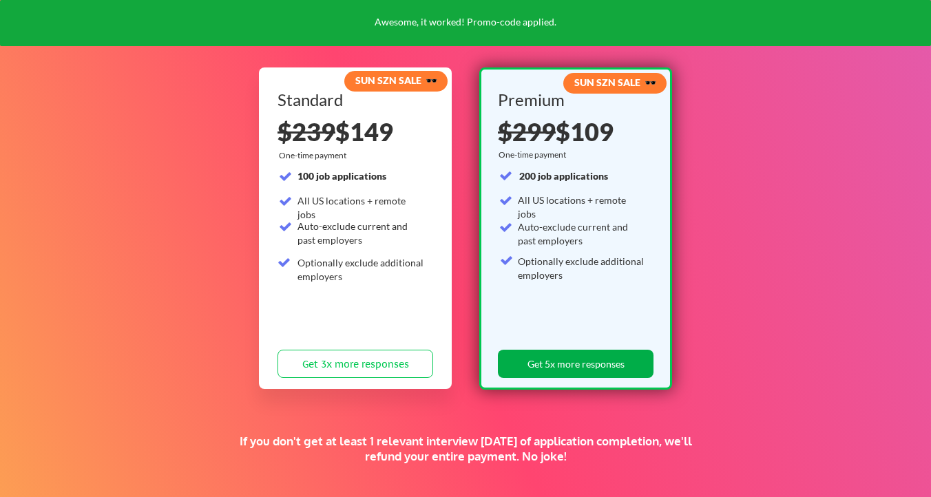
click at [575, 359] on button "Get 5x more responses" at bounding box center [576, 364] width 156 height 28
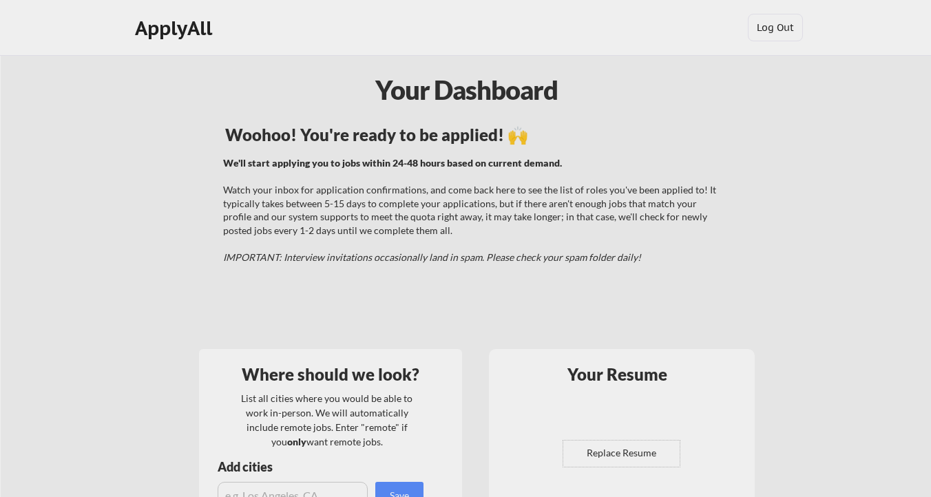
click at [809, 123] on body "Your Dashboard Woohoo! You're ready to be applied! 🙌 We'll start applying you t…" at bounding box center [465, 248] width 931 height 497
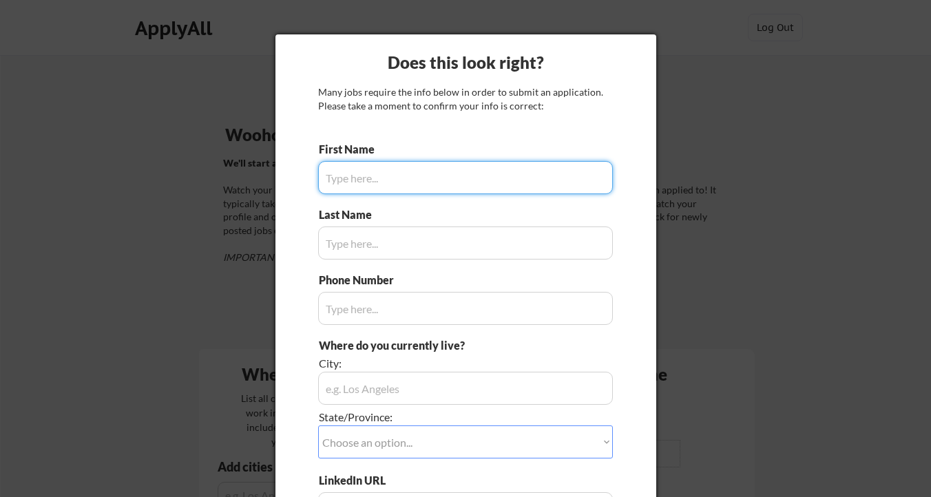
click at [433, 189] on input "input" at bounding box center [465, 177] width 295 height 33
type input "A"
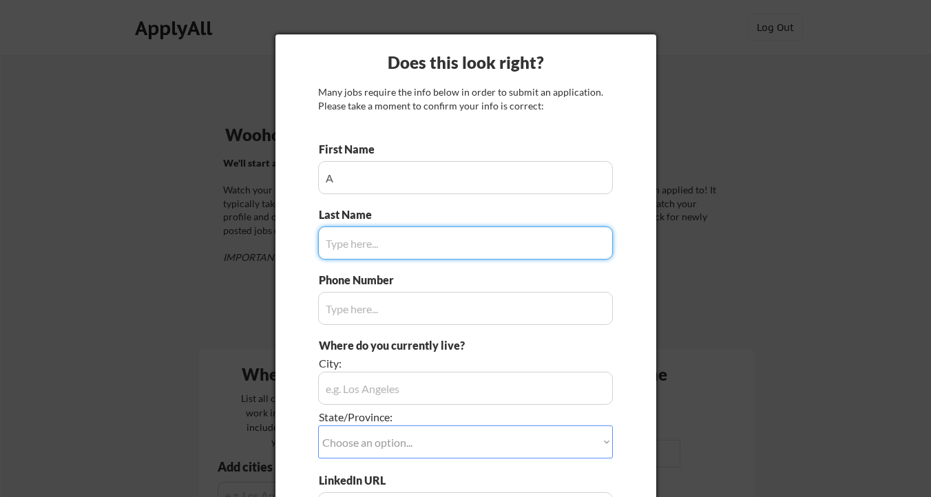
click at [394, 229] on input "input" at bounding box center [465, 243] width 295 height 33
type input "B"
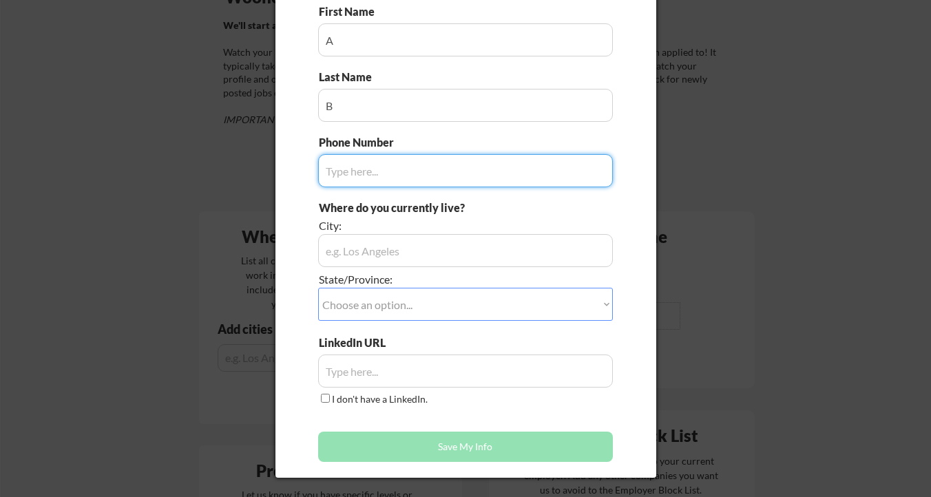
scroll to position [226, 0]
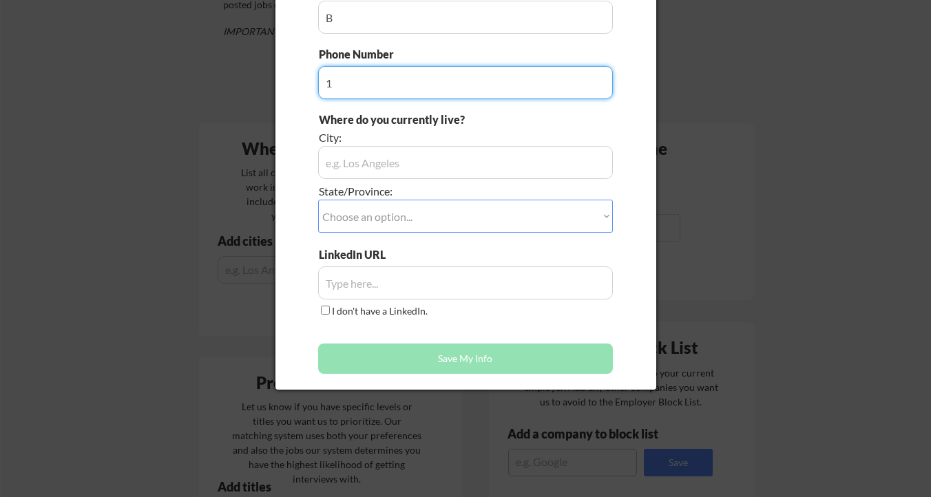
type input "1"
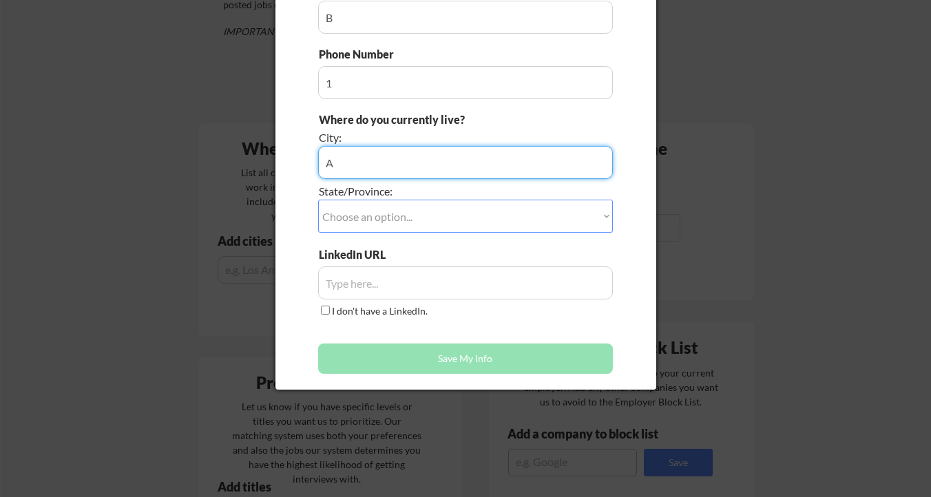
type input "A"
click at [360, 228] on select "Choose an option... Other/Not Applicable [US_STATE] [US_STATE] [GEOGRAPHIC_DATA…" at bounding box center [465, 216] width 295 height 33
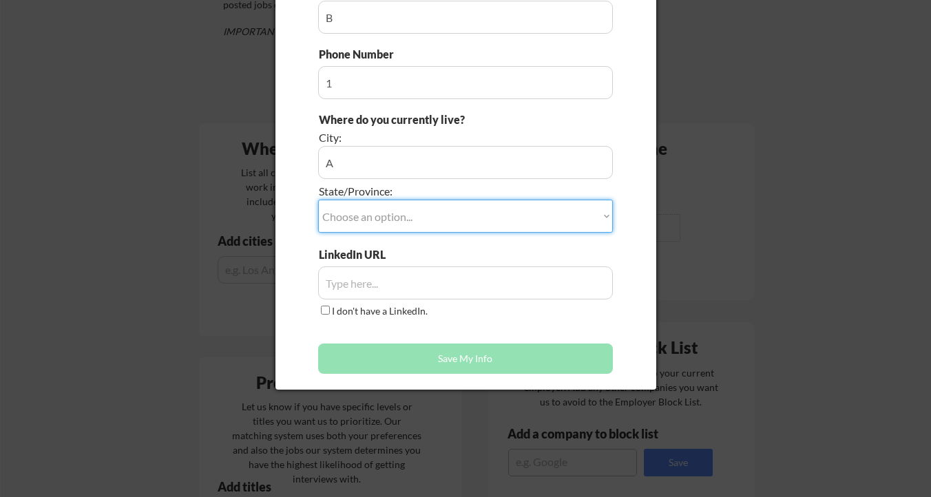
select select ""[US_STATE]""
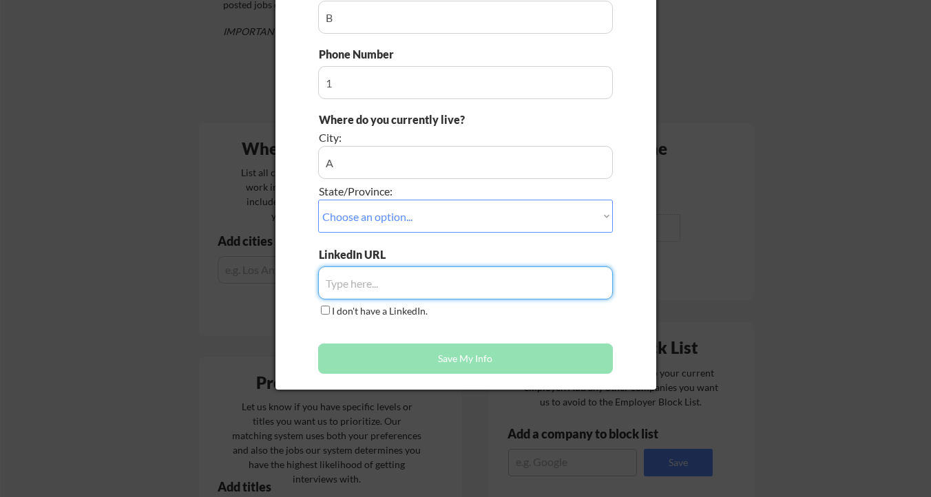
click at [363, 286] on input "input" at bounding box center [465, 282] width 295 height 33
click at [324, 311] on input "I don't have a LinkedIn." at bounding box center [325, 310] width 9 height 9
checkbox input "true"
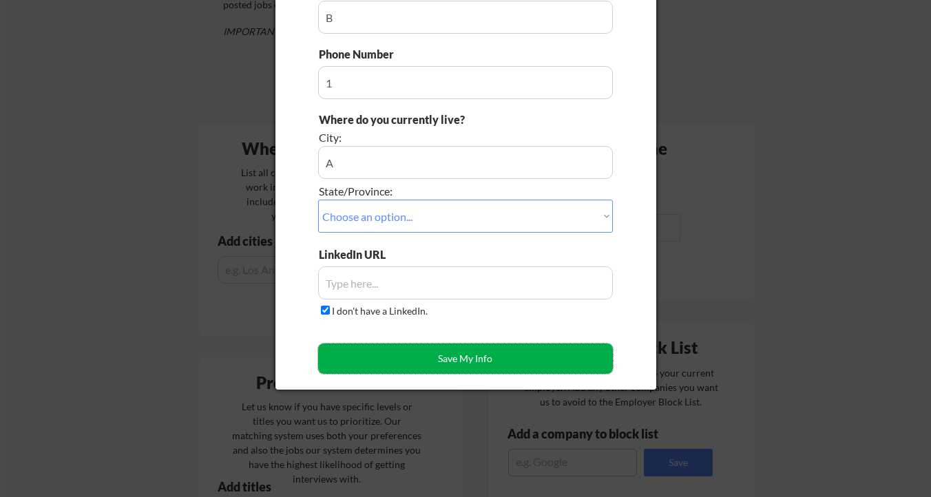
click at [357, 344] on button "Save My Info" at bounding box center [465, 359] width 295 height 30
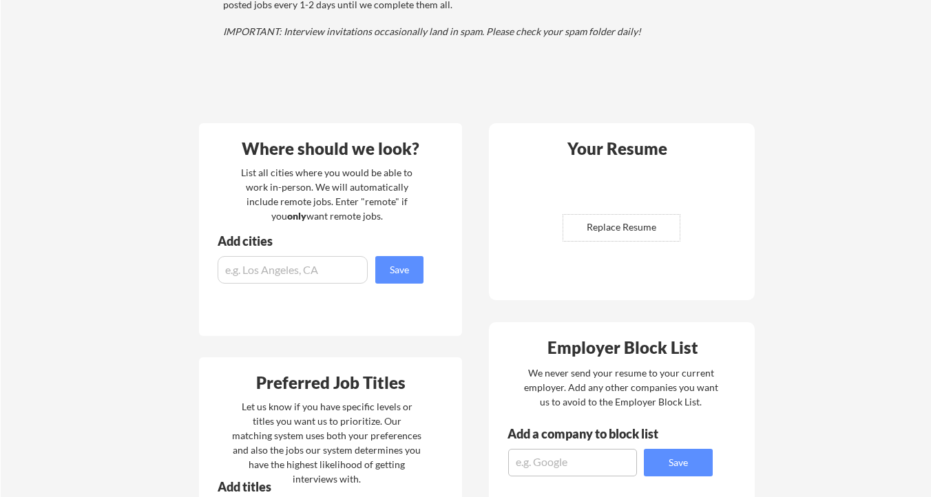
scroll to position [0, 0]
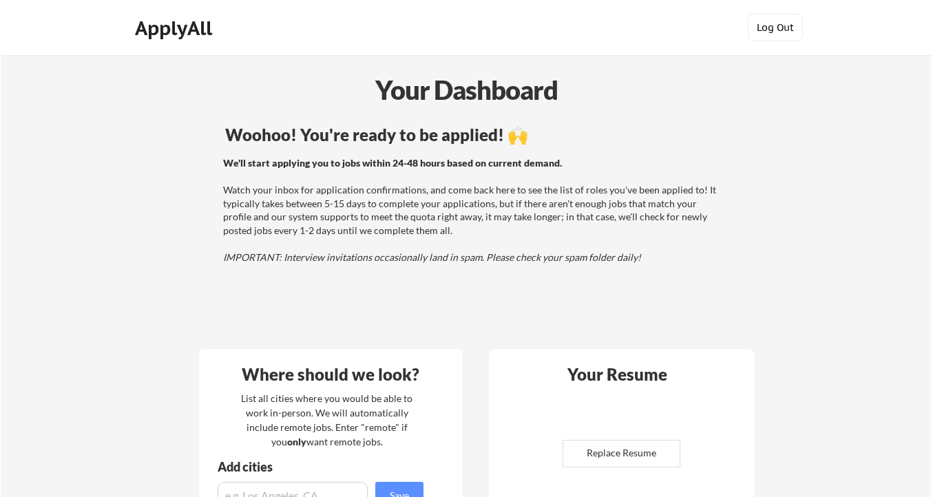
click at [776, 24] on button "Log Out" at bounding box center [775, 28] width 55 height 28
